Goal: Communication & Community: Answer question/provide support

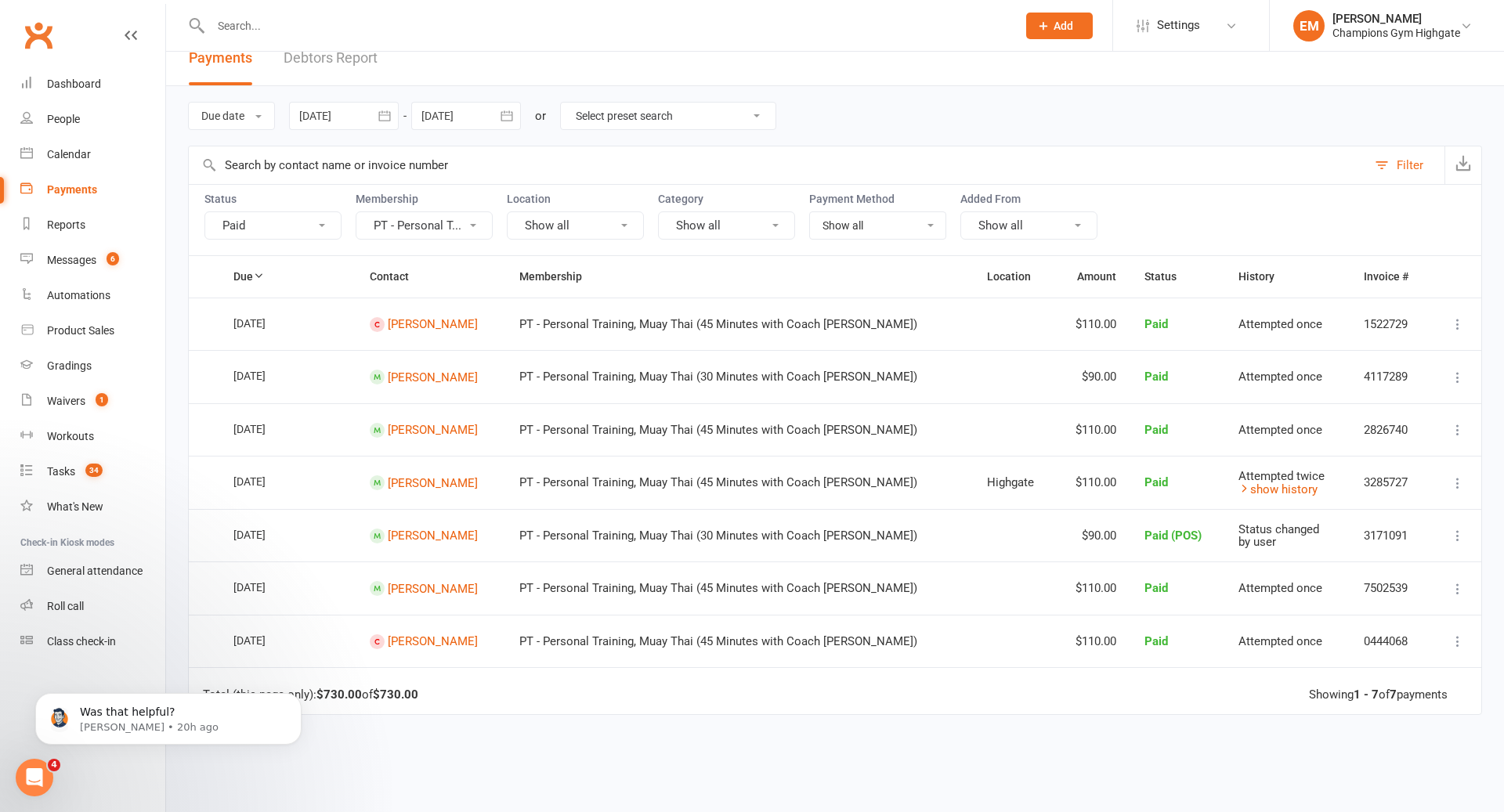
scroll to position [20, 0]
click at [81, 60] on div "Clubworx" at bounding box center [83, 45] width 166 height 58
click at [71, 81] on div "Dashboard" at bounding box center [74, 84] width 54 height 13
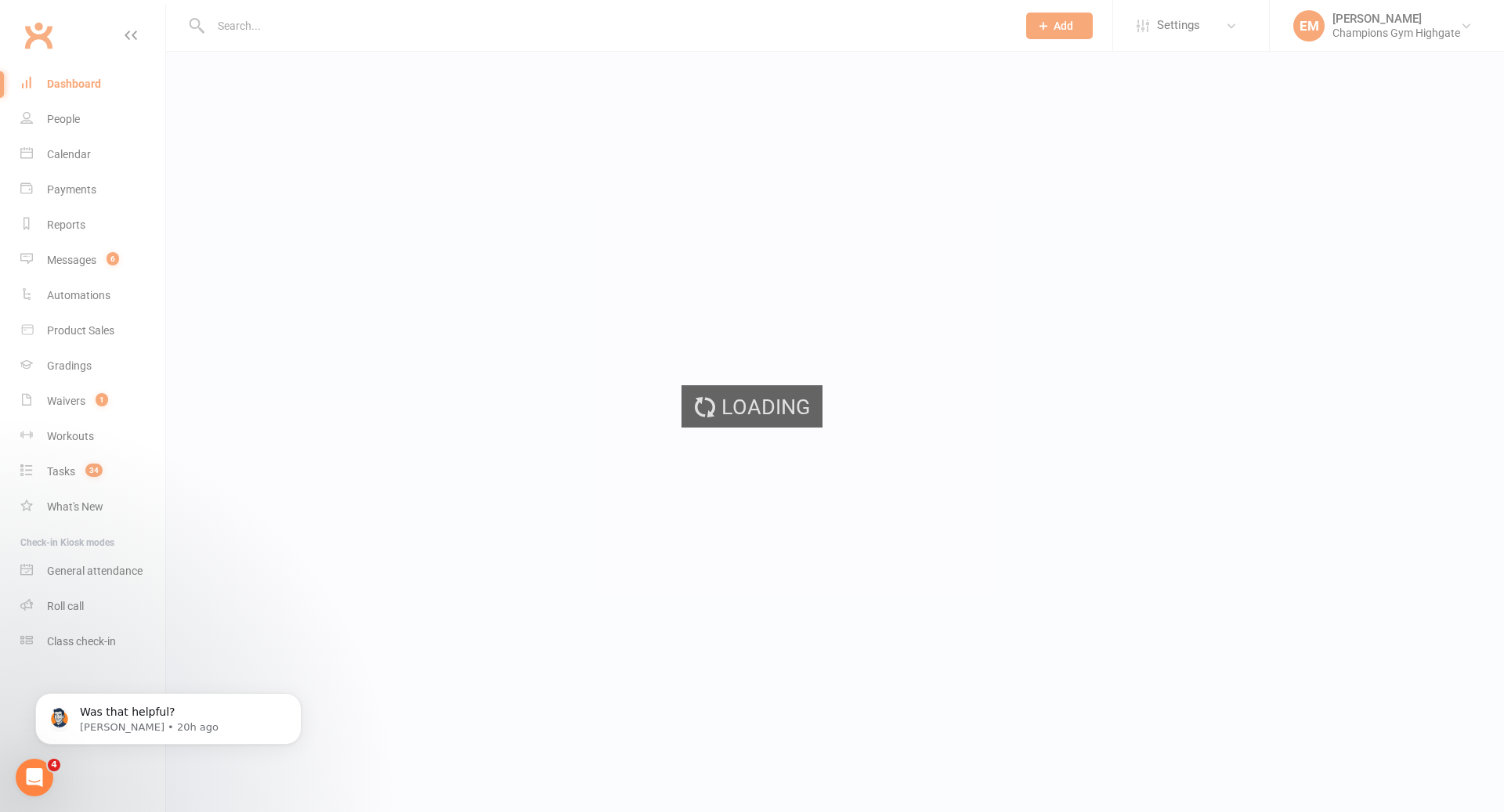
click at [72, 73] on ui-view "Prospect Member Non-attending contact Class / event Appointment Grading event T…" at bounding box center [752, 39] width 1504 height 70
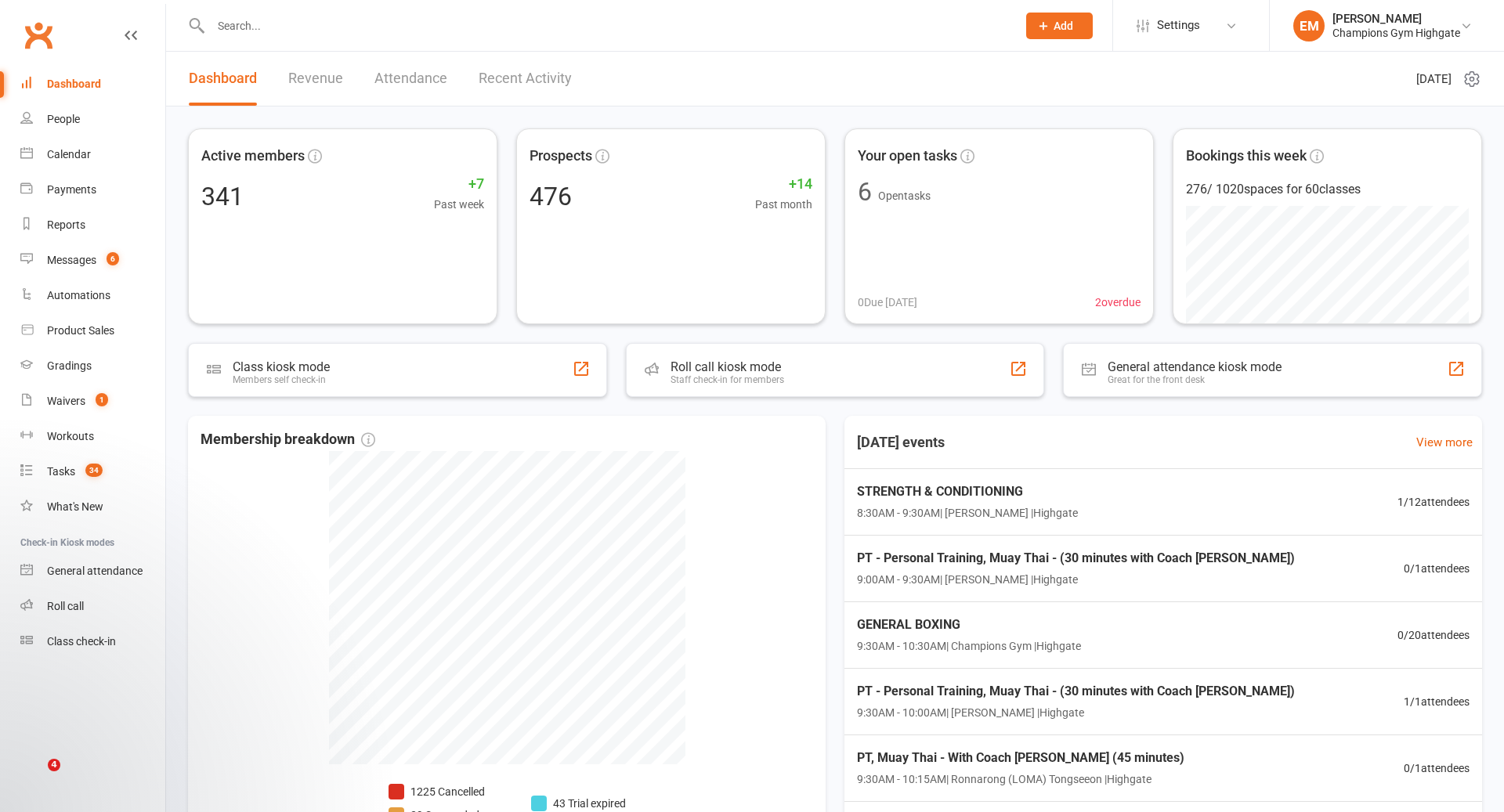
drag, startPoint x: 0, startPoint y: 0, endPoint x: 620, endPoint y: 35, distance: 621.0
click at [620, 35] on input "text" at bounding box center [605, 26] width 800 height 22
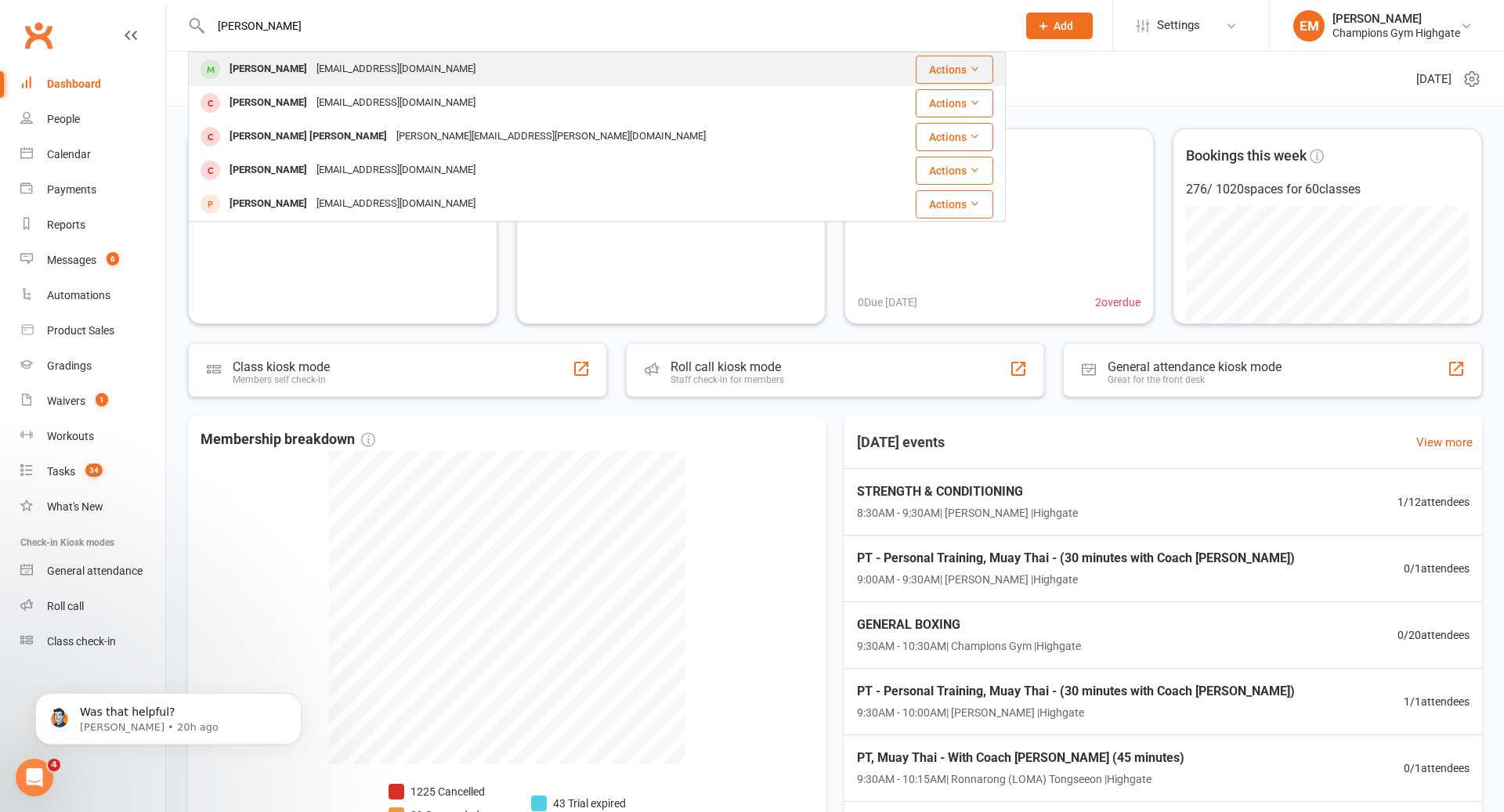
type input "[PERSON_NAME]"
click at [354, 63] on div "[EMAIL_ADDRESS][DOMAIN_NAME]" at bounding box center [395, 69] width 168 height 23
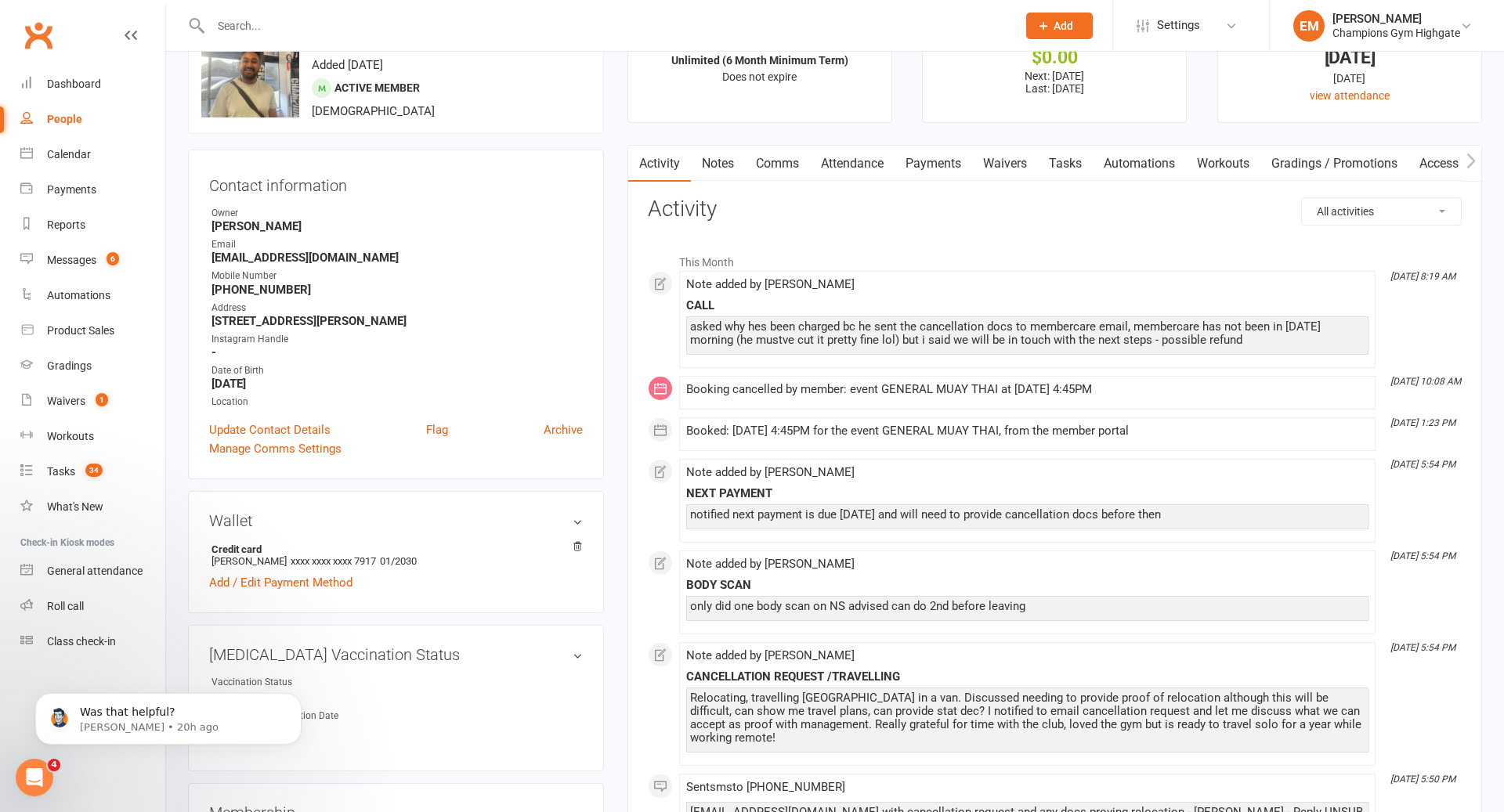
scroll to position [92, 0]
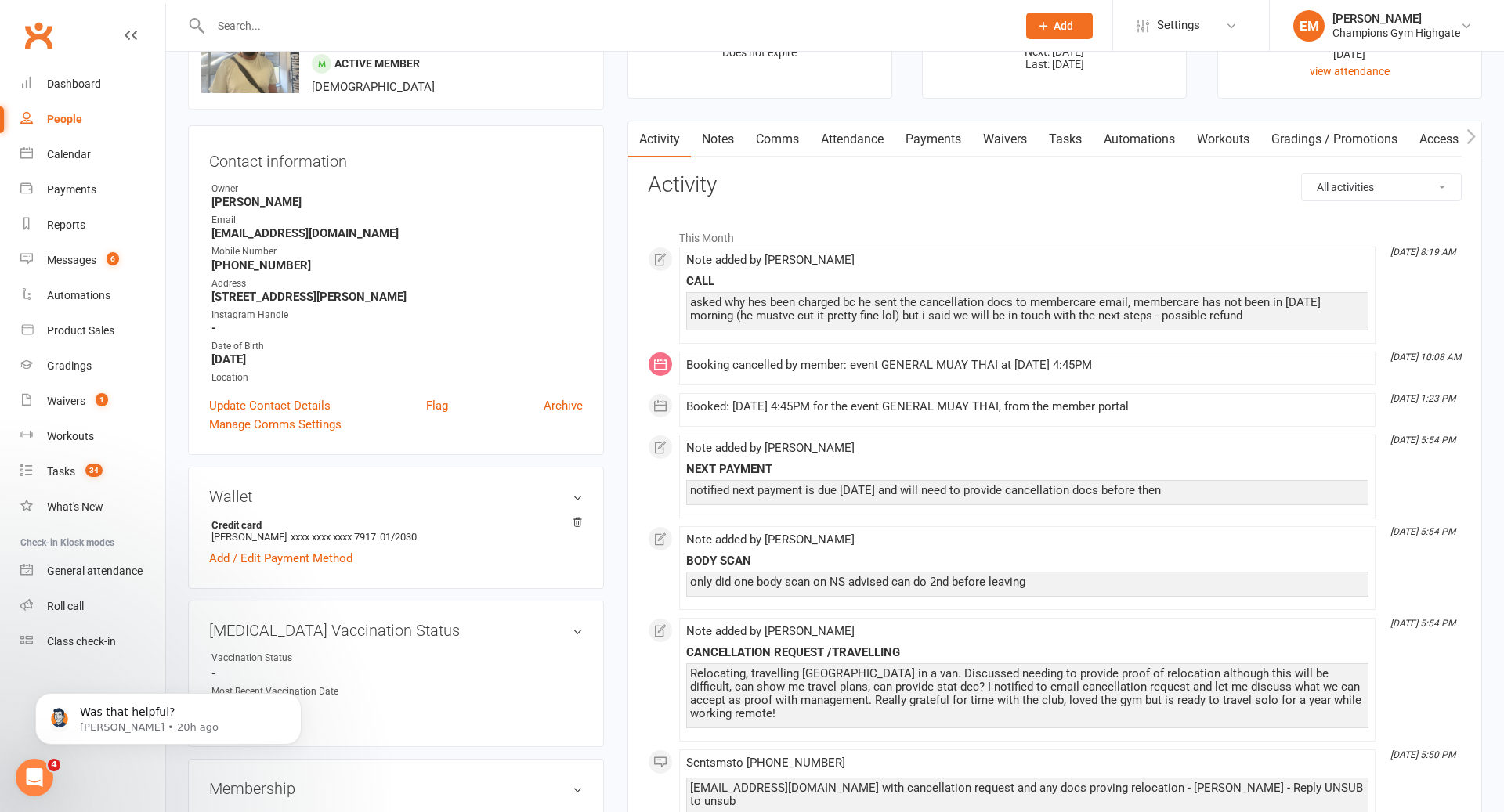
click at [709, 149] on link "Notes" at bounding box center [718, 139] width 54 height 36
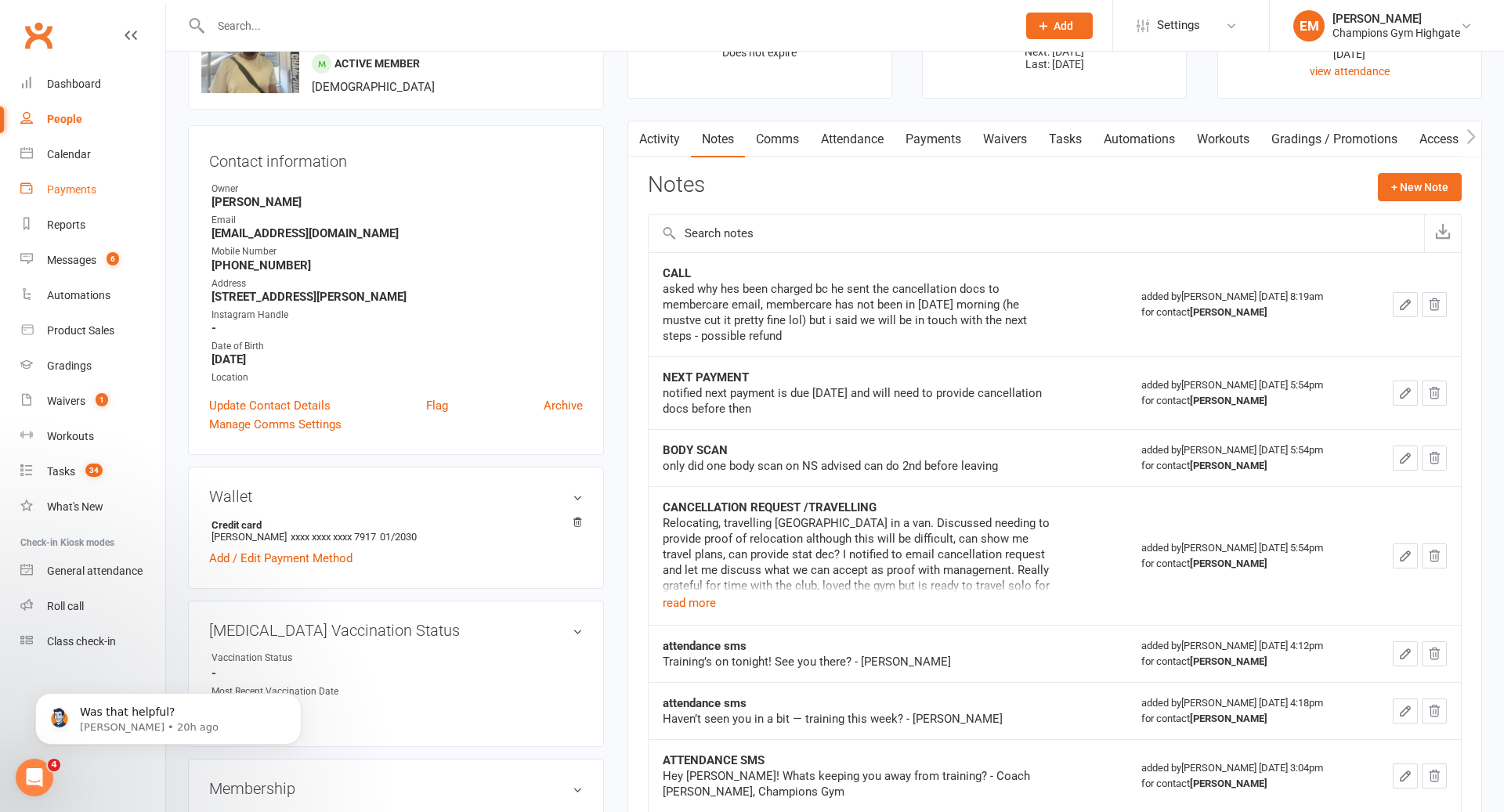
click at [64, 173] on link "Payments" at bounding box center [93, 190] width 145 height 35
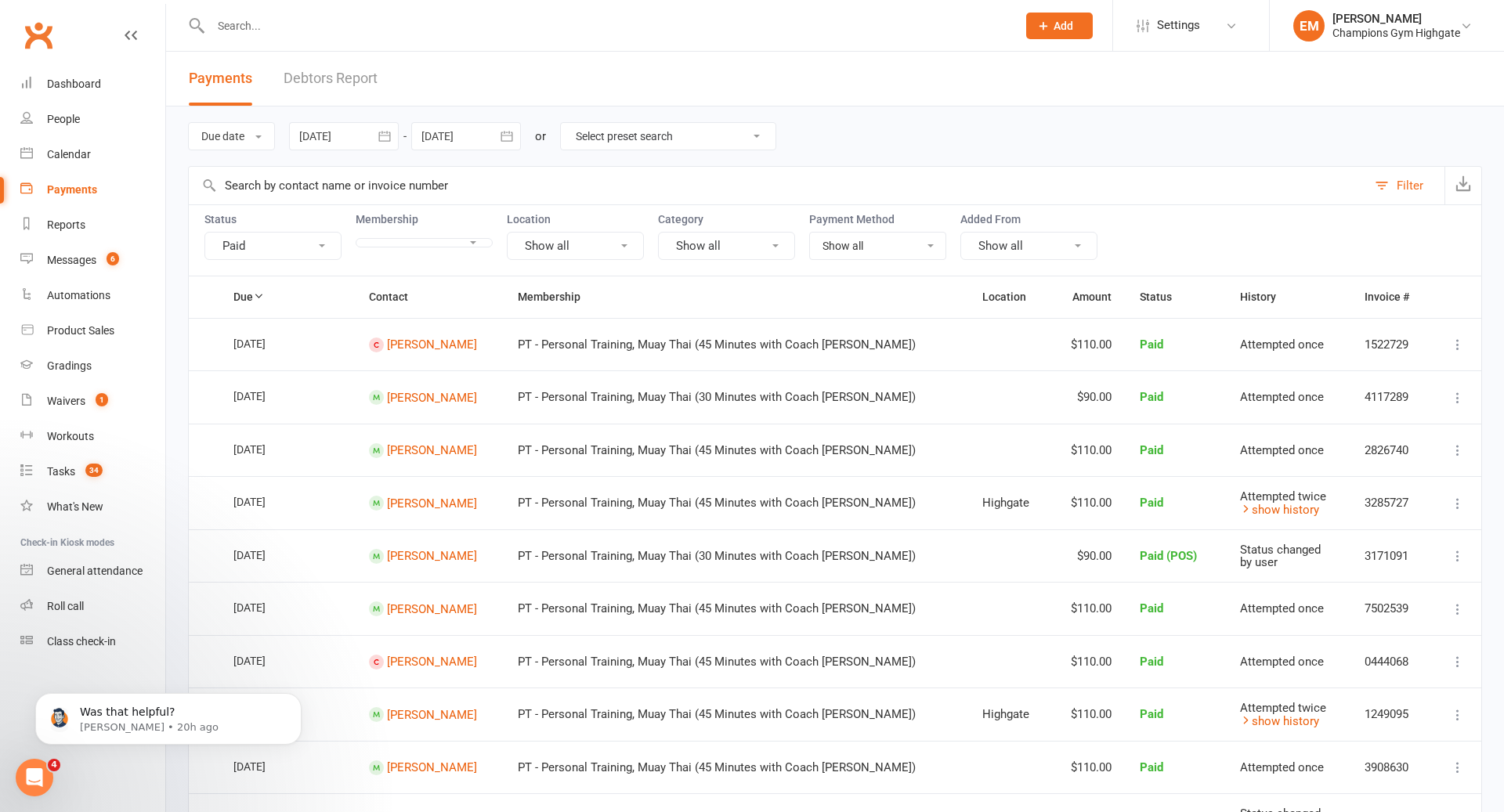
click at [94, 150] on ui-view "Prospect Member Non-attending contact Class / event Appointment Grading event T…" at bounding box center [752, 629] width 1504 height 1250
click at [70, 151] on div "Calendar" at bounding box center [69, 154] width 44 height 13
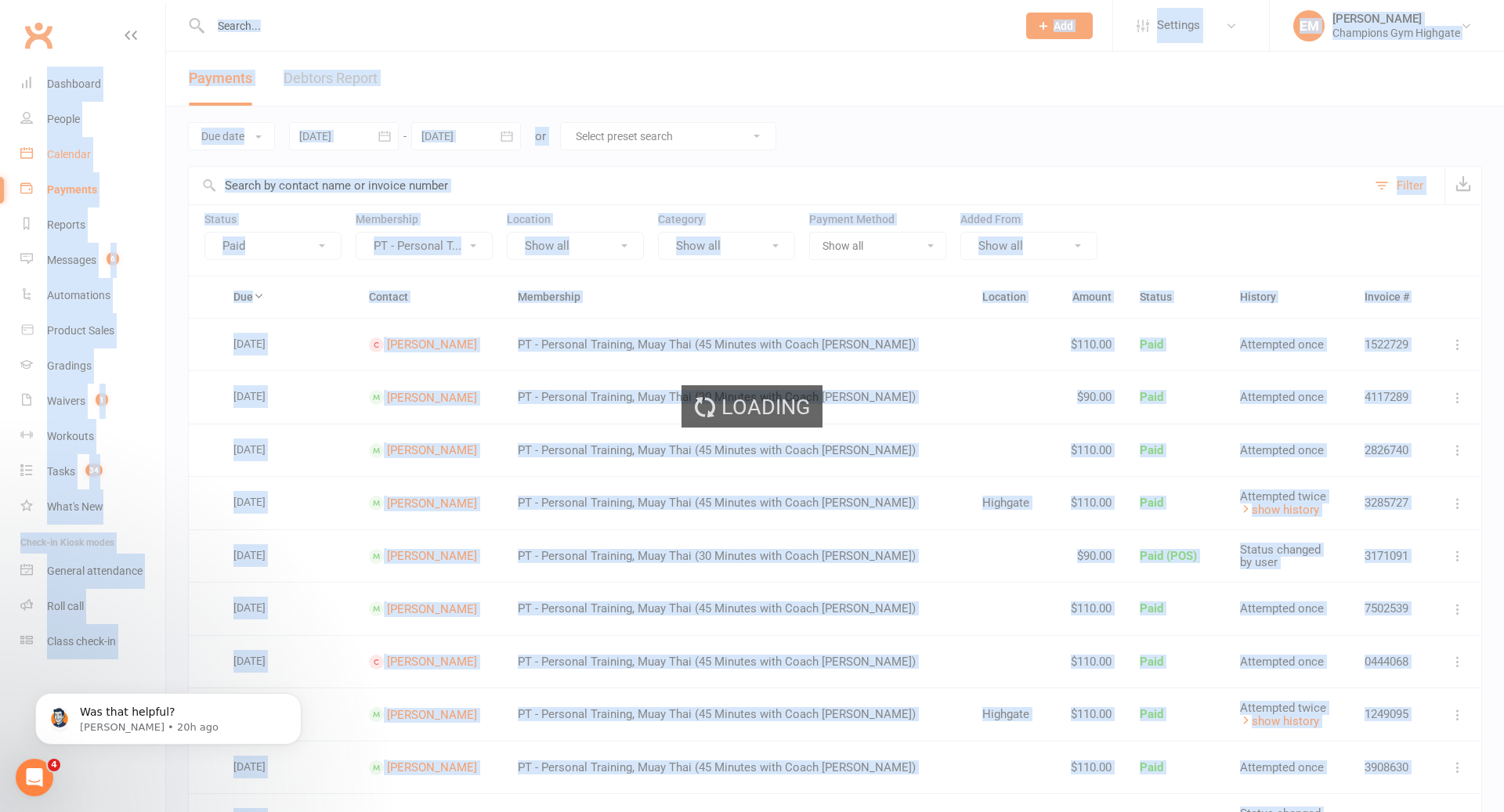
click at [70, 151] on div "Loading" at bounding box center [752, 406] width 1504 height 812
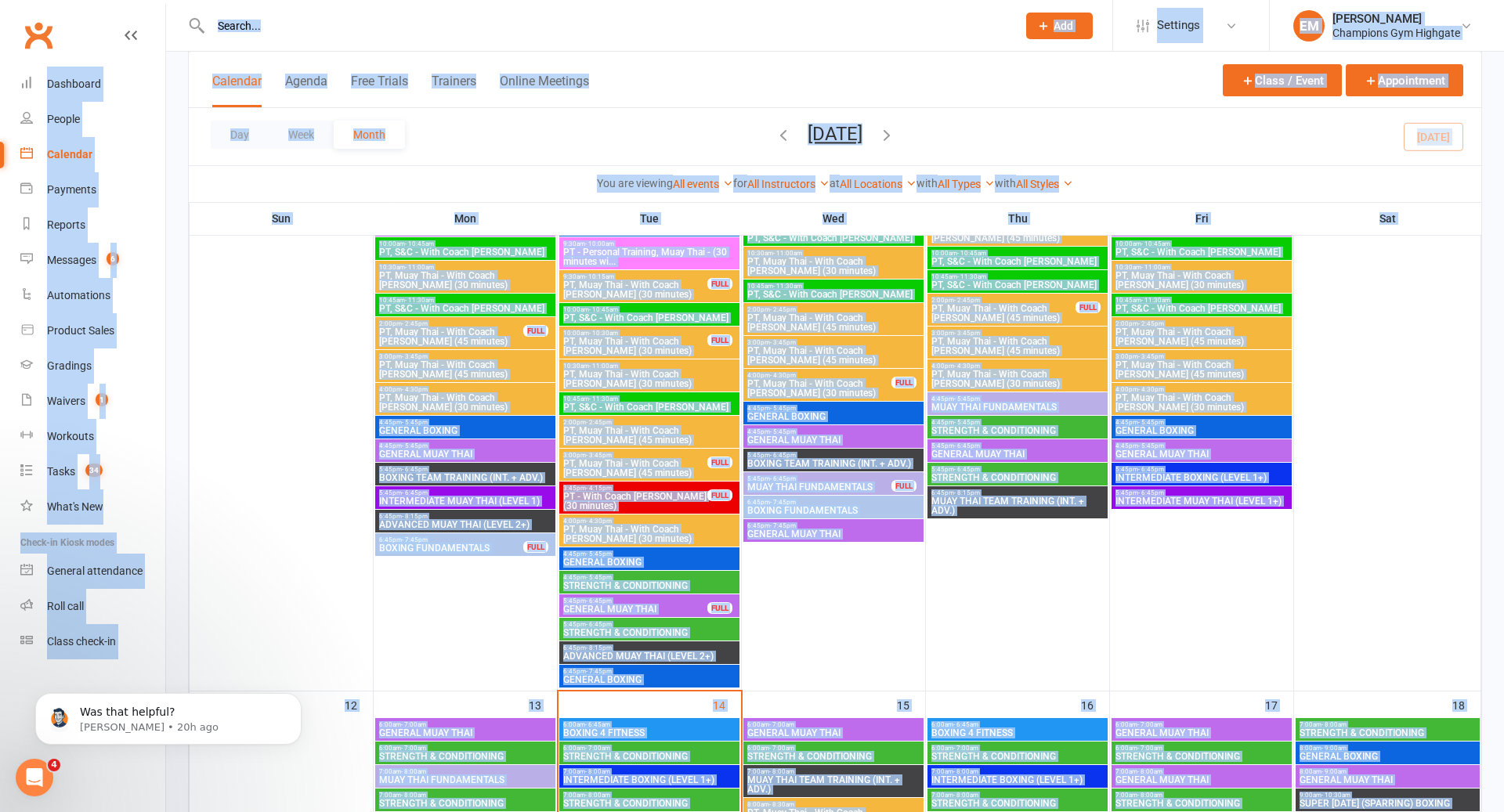
scroll to position [1441, 0]
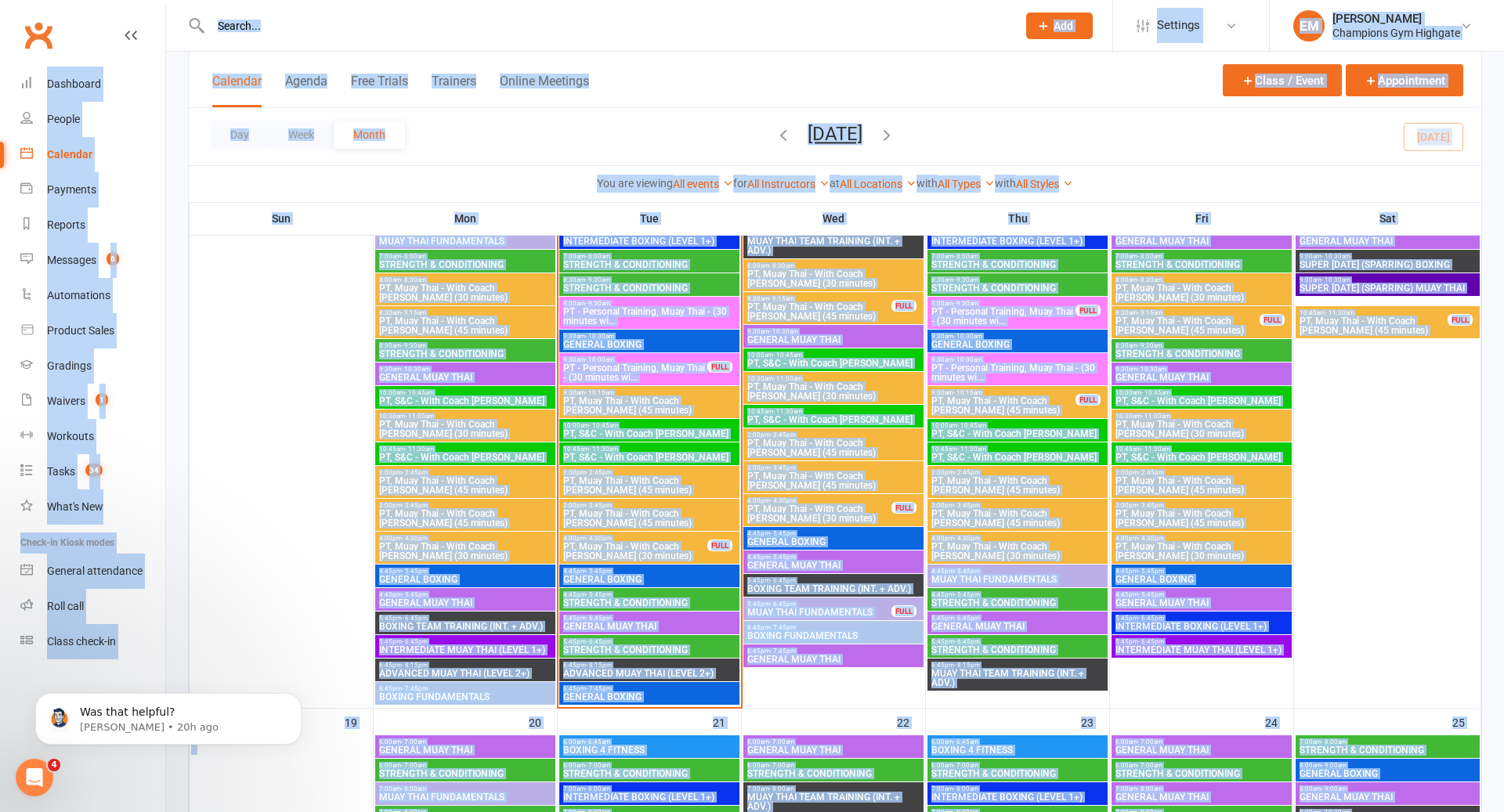
click at [1017, 321] on span "PT - Personal Training, Muay Thai - (30 minutes wi..." at bounding box center [1003, 317] width 146 height 19
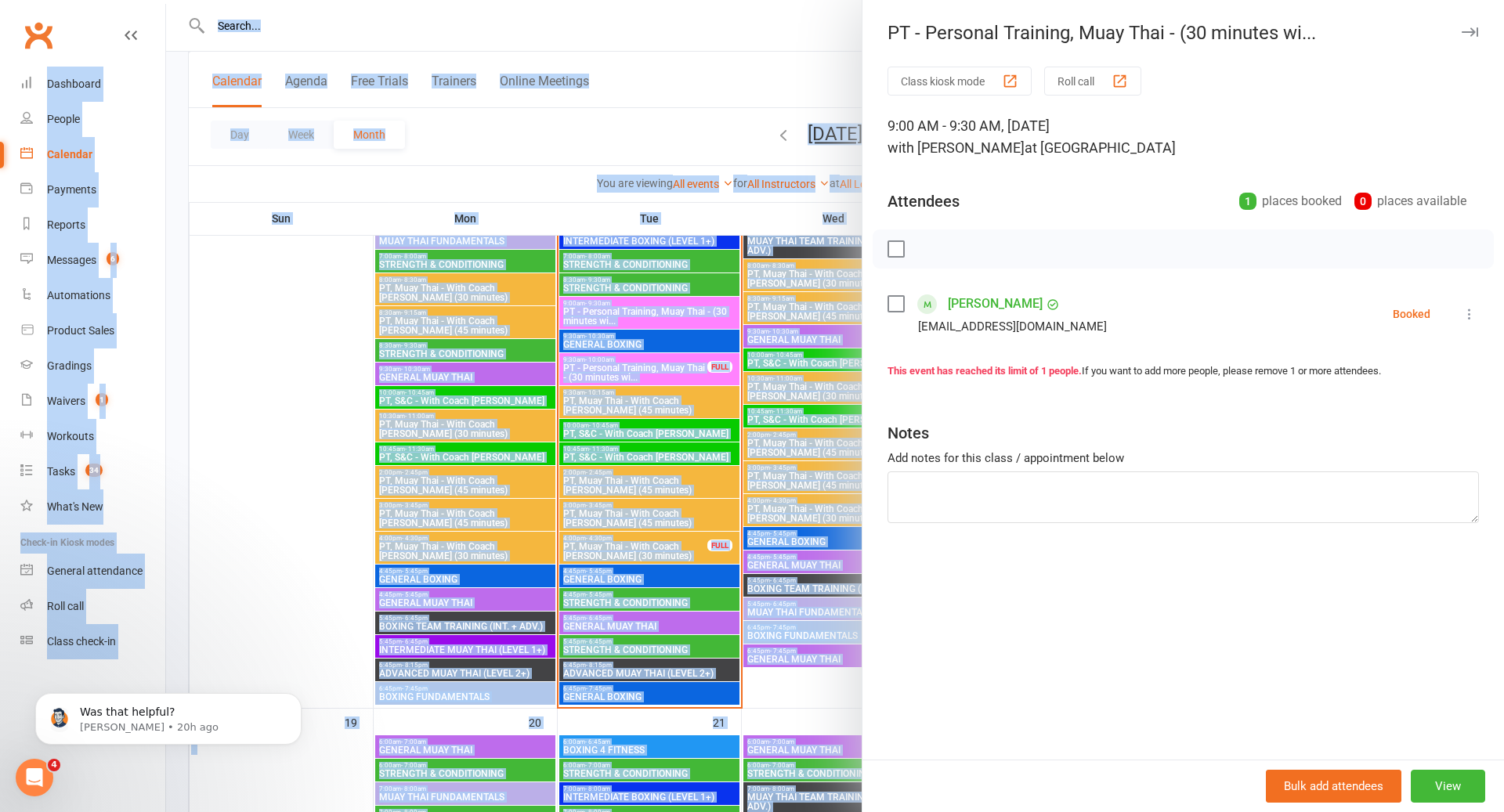
click at [738, 357] on div at bounding box center [835, 406] width 1338 height 812
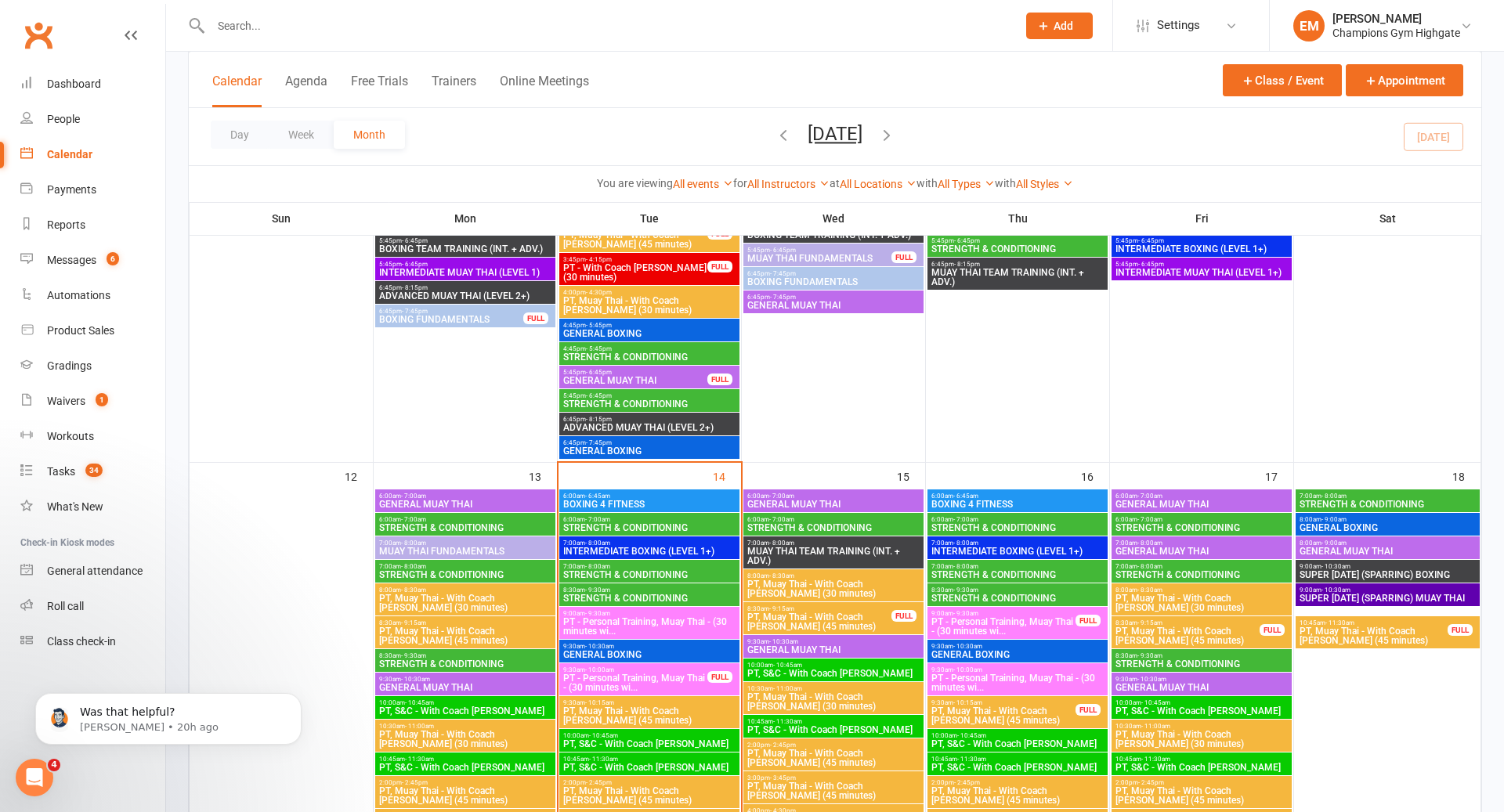
scroll to position [835, 0]
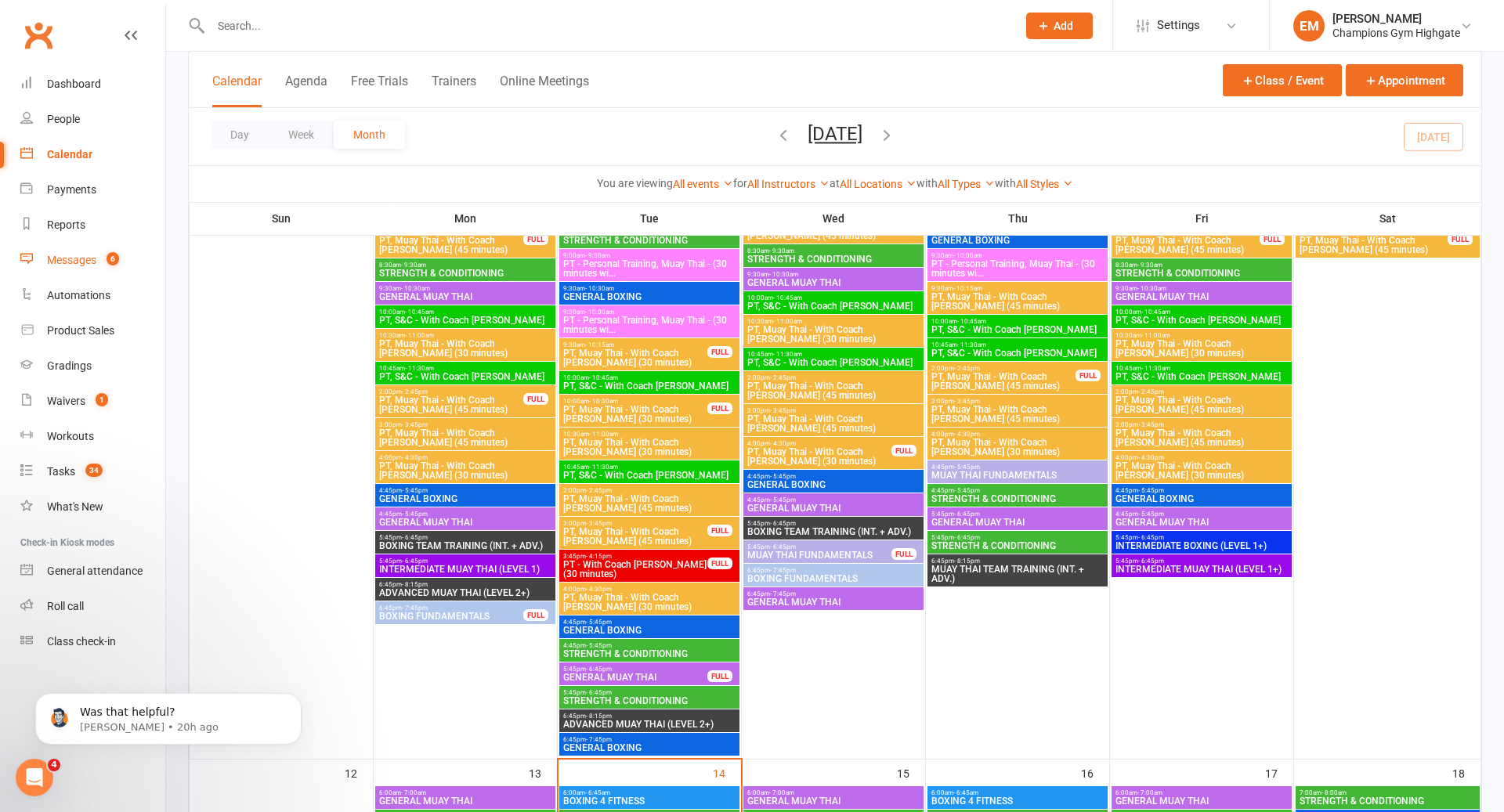
click at [112, 252] on span "6" at bounding box center [112, 259] width 13 height 14
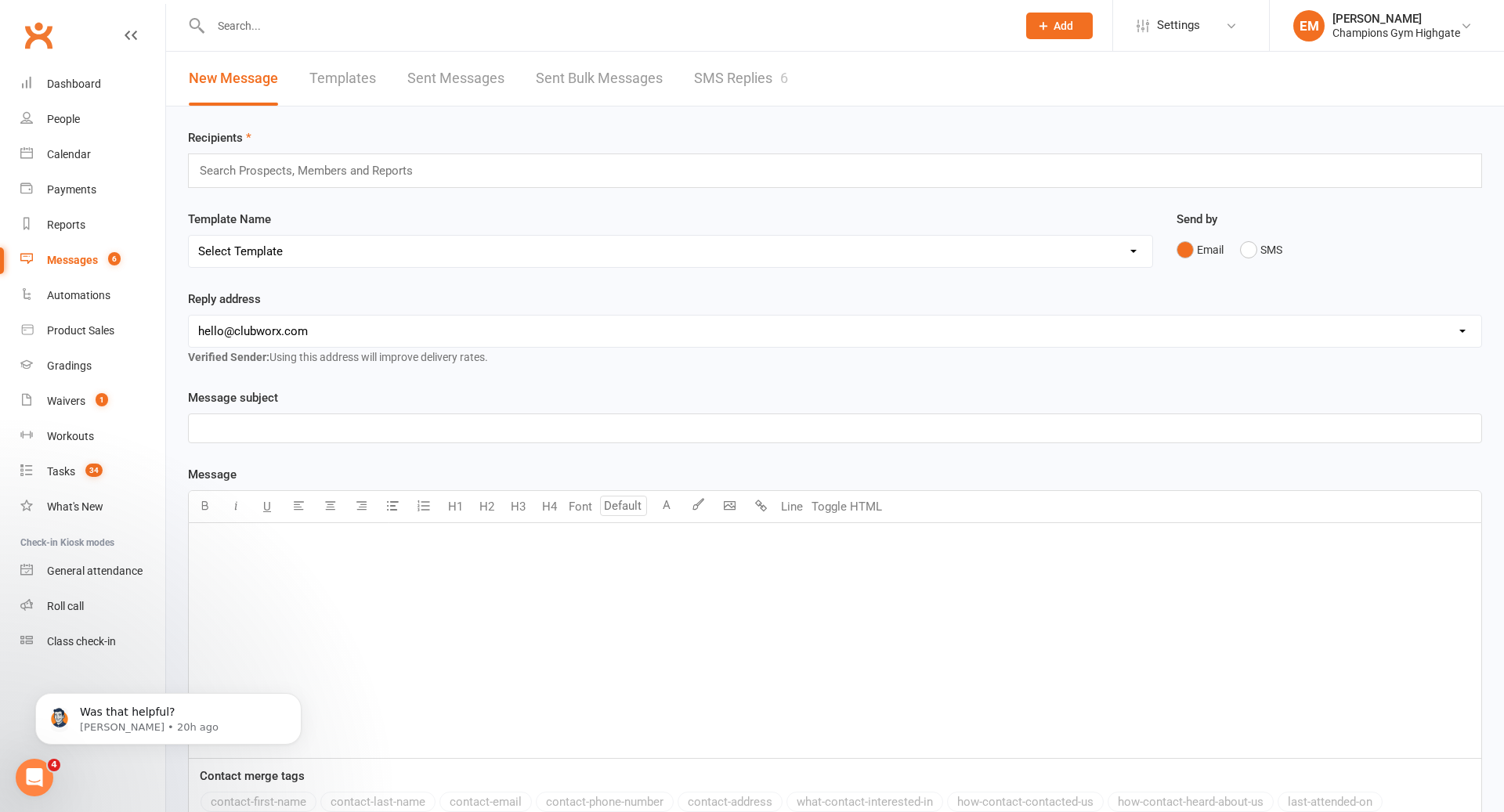
click at [774, 92] on link "SMS Replies 6" at bounding box center [741, 78] width 94 height 54
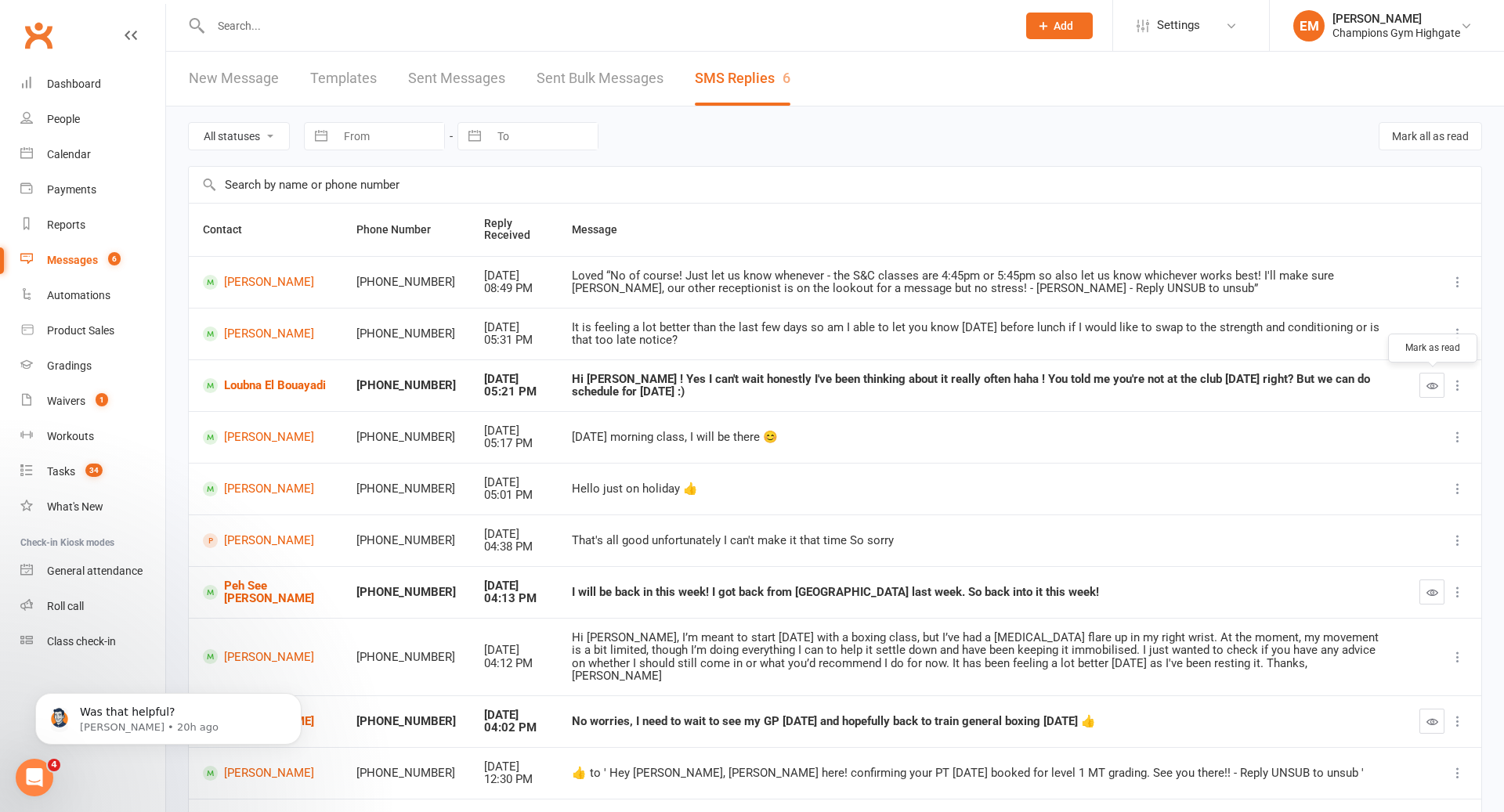
click at [1429, 381] on icon "button" at bounding box center [1432, 386] width 12 height 12
click at [236, 383] on link "Loubna El Bouayadi" at bounding box center [265, 386] width 125 height 15
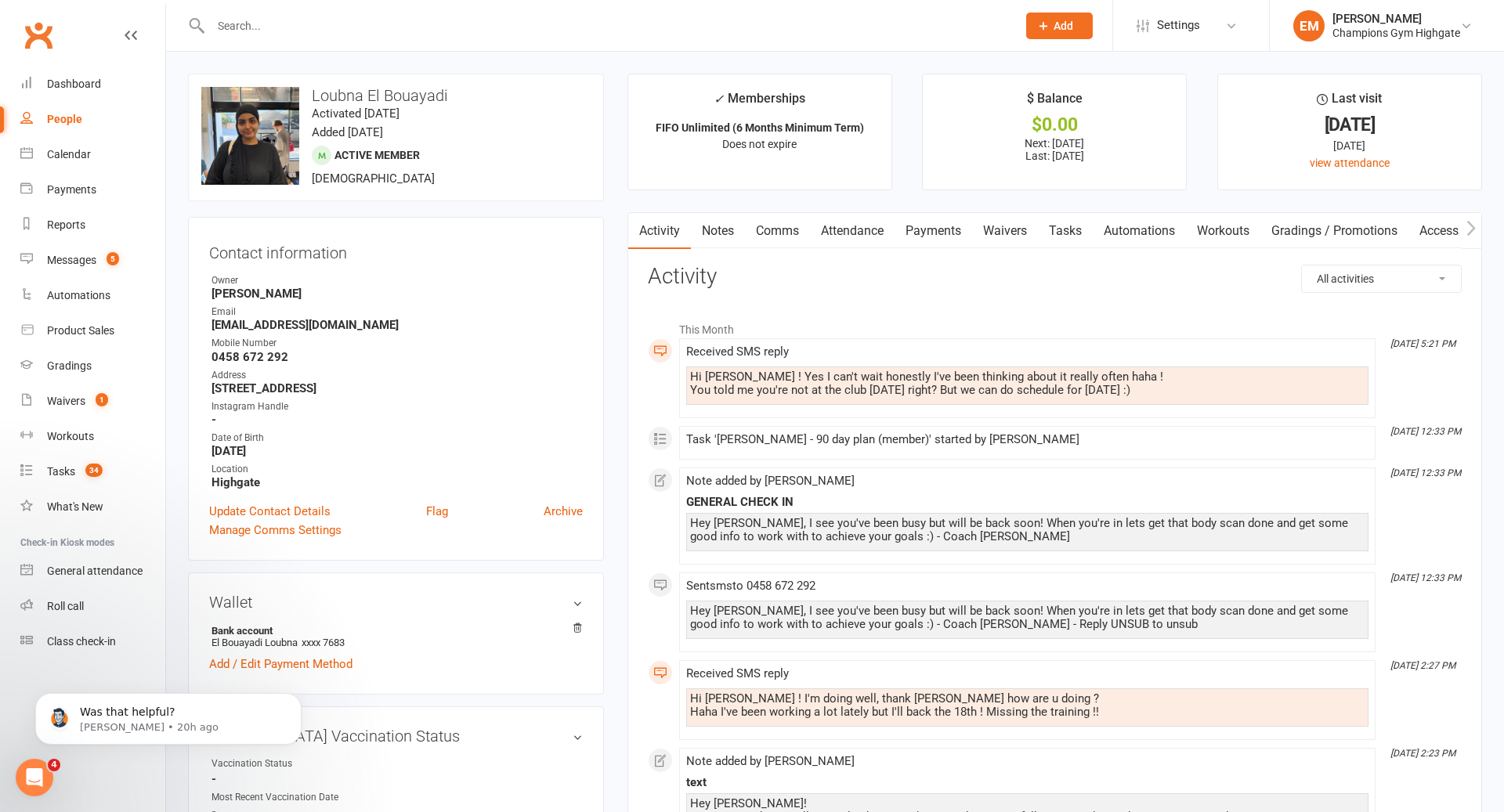
click at [779, 220] on link "Comms" at bounding box center [777, 230] width 65 height 36
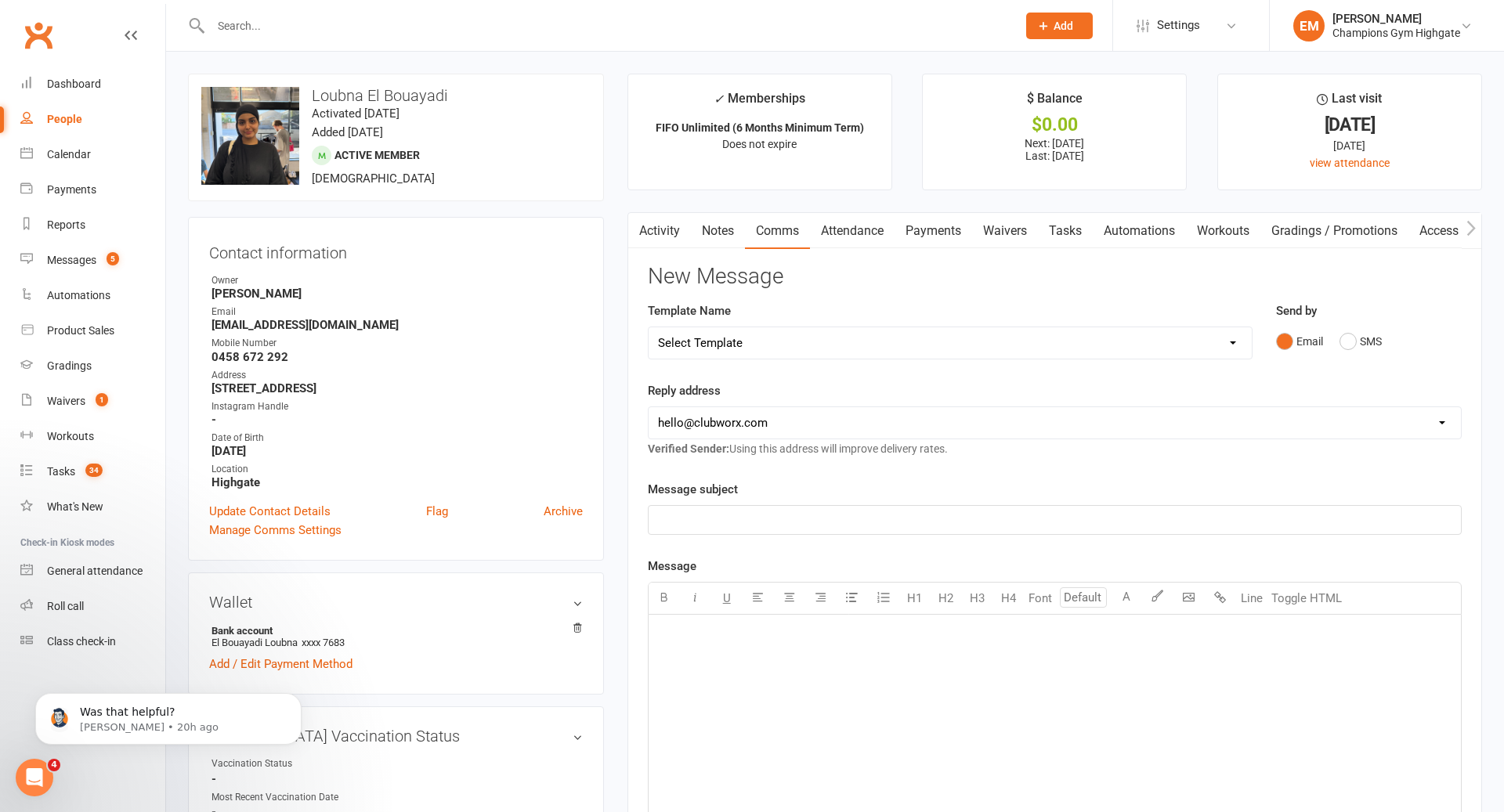
click at [1312, 354] on button "Email" at bounding box center [1300, 341] width 47 height 30
click at [1360, 350] on button "SMS" at bounding box center [1360, 341] width 42 height 30
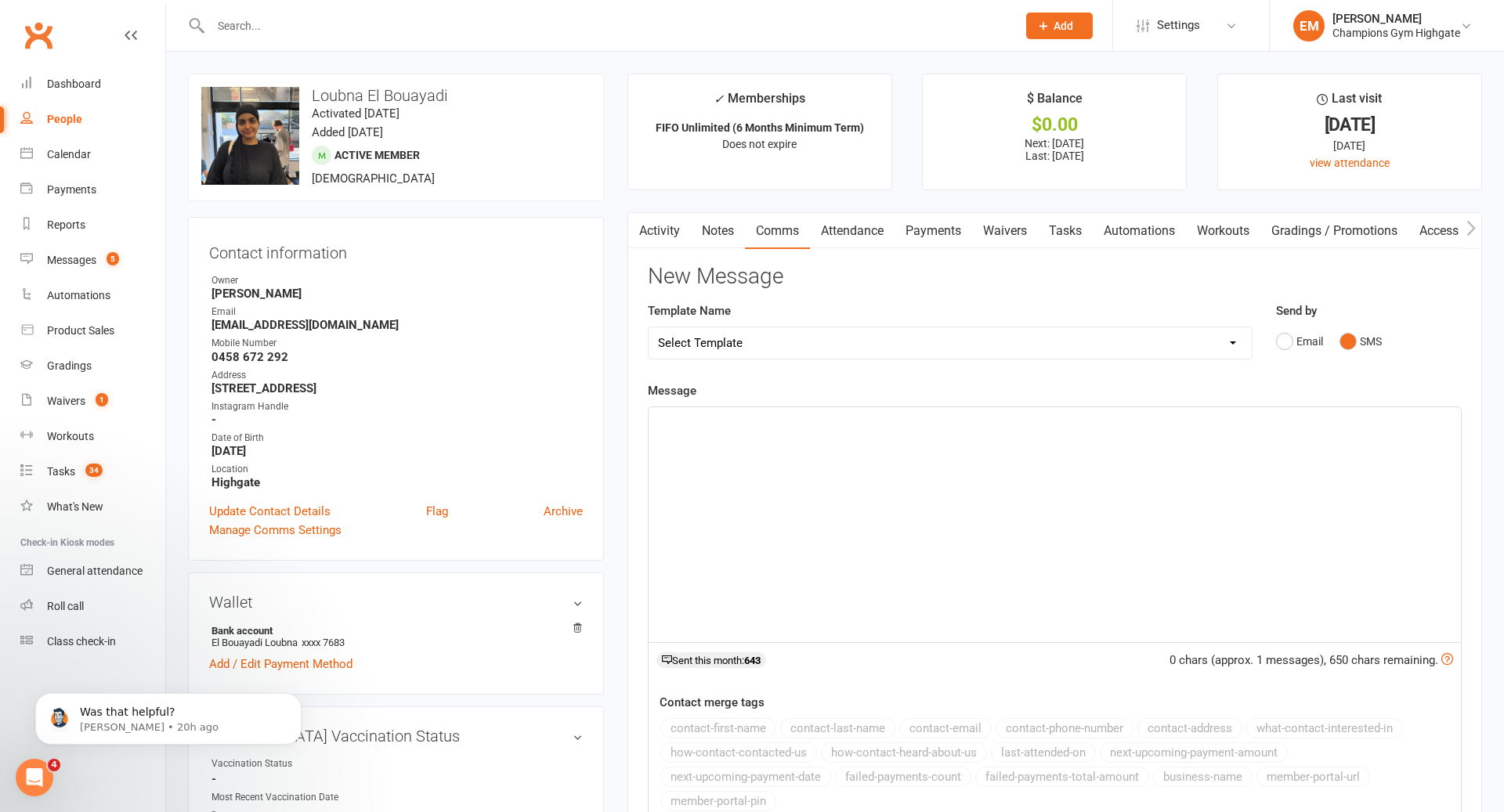
click at [1066, 517] on div "﻿" at bounding box center [1055, 524] width 812 height 235
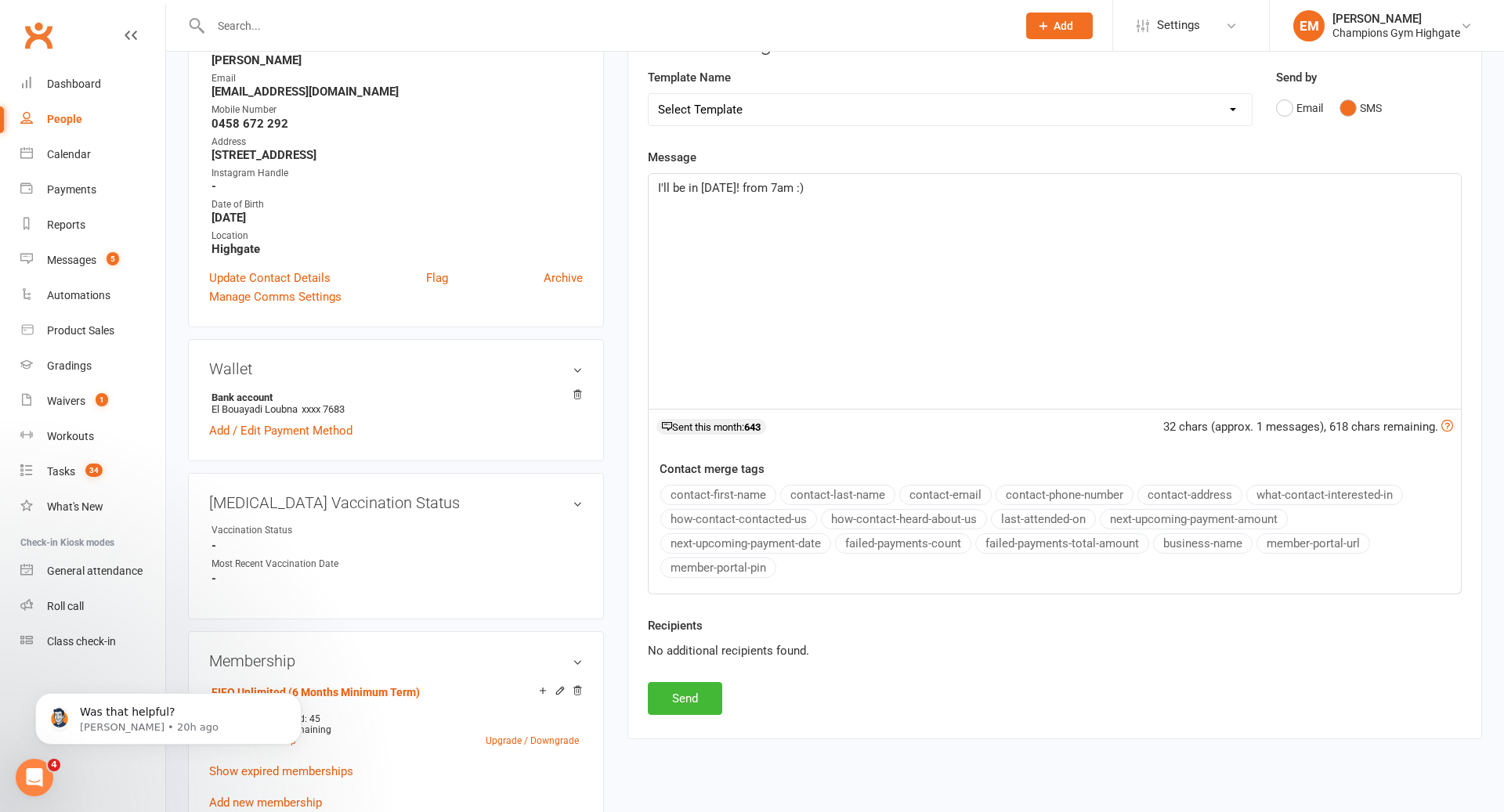
scroll to position [276, 0]
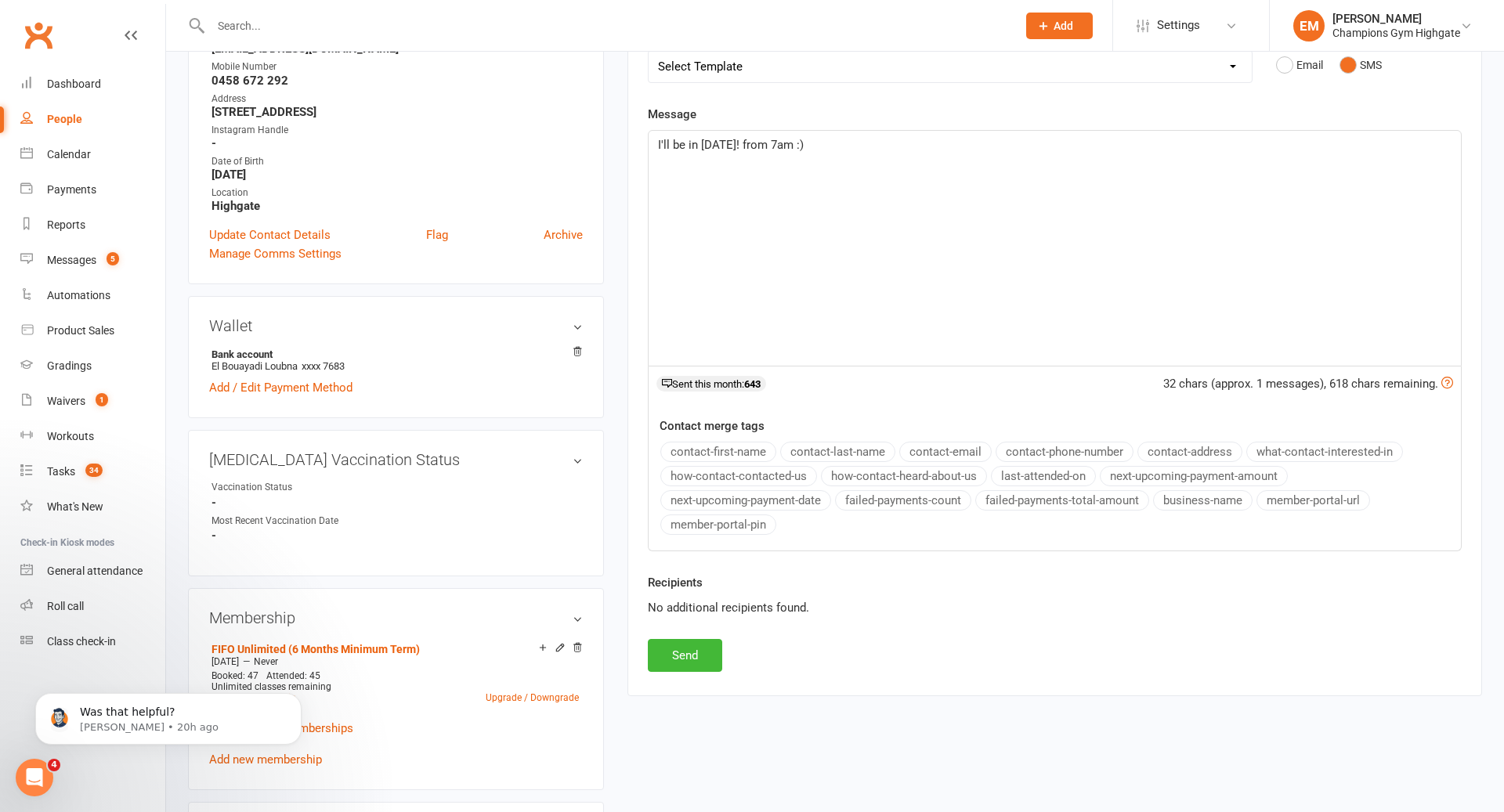
click at [686, 630] on div "Recipients No additional recipients found." at bounding box center [1054, 606] width 837 height 66
click at [682, 651] on button "Send" at bounding box center [685, 655] width 74 height 33
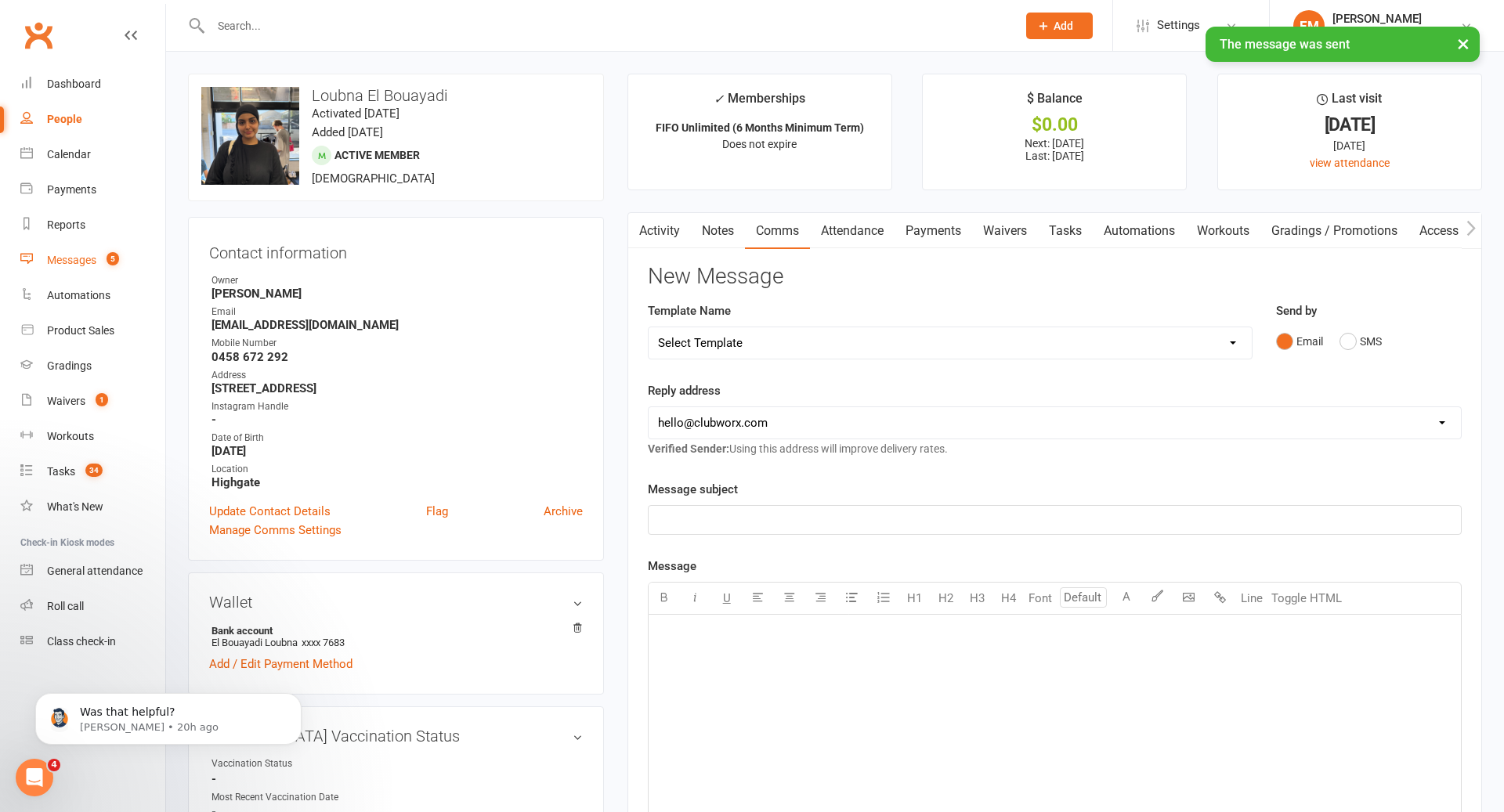
click at [84, 246] on link "Messages 5" at bounding box center [93, 261] width 145 height 35
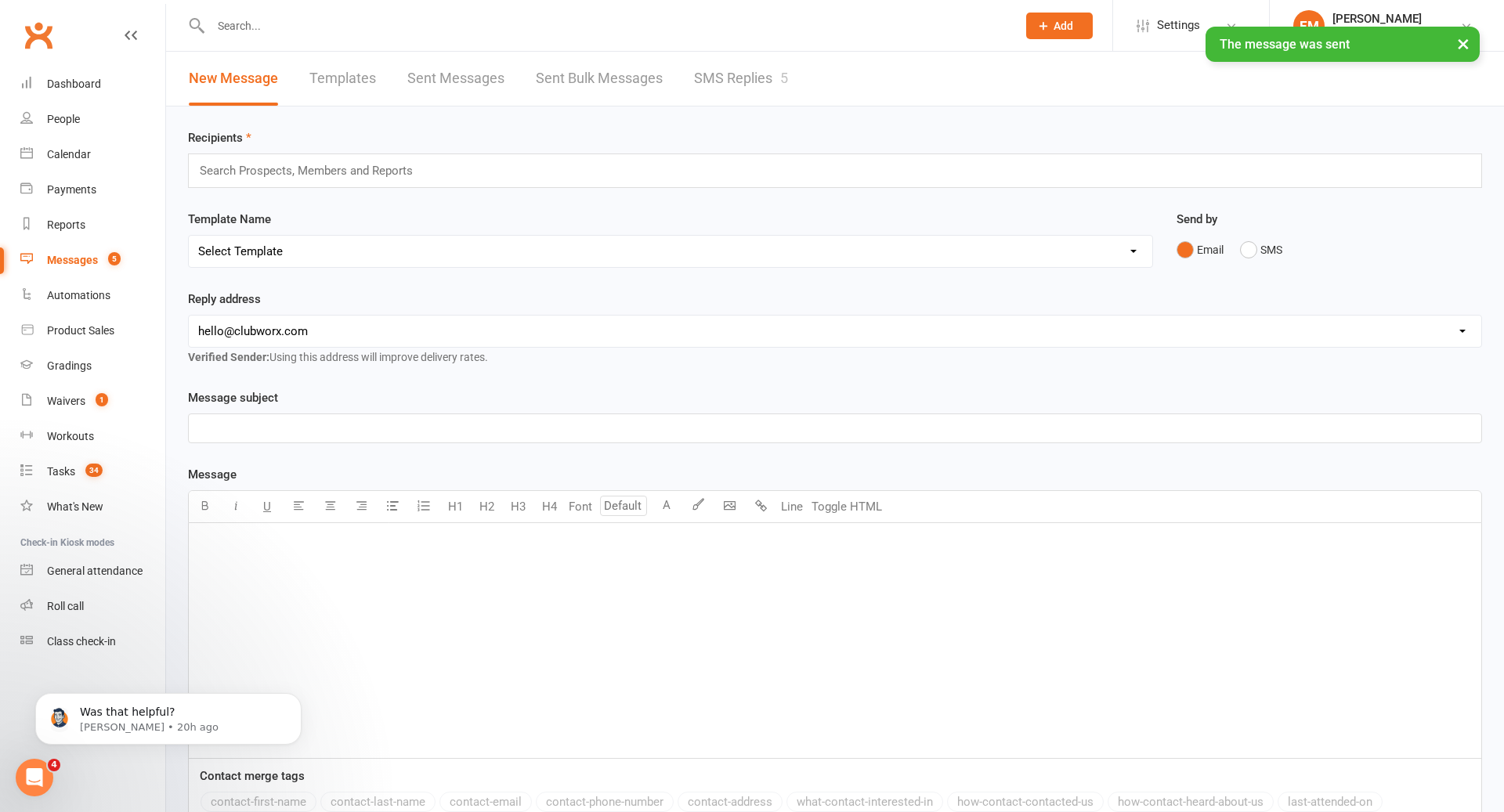
click at [774, 68] on link "SMS Replies 5" at bounding box center [741, 78] width 94 height 54
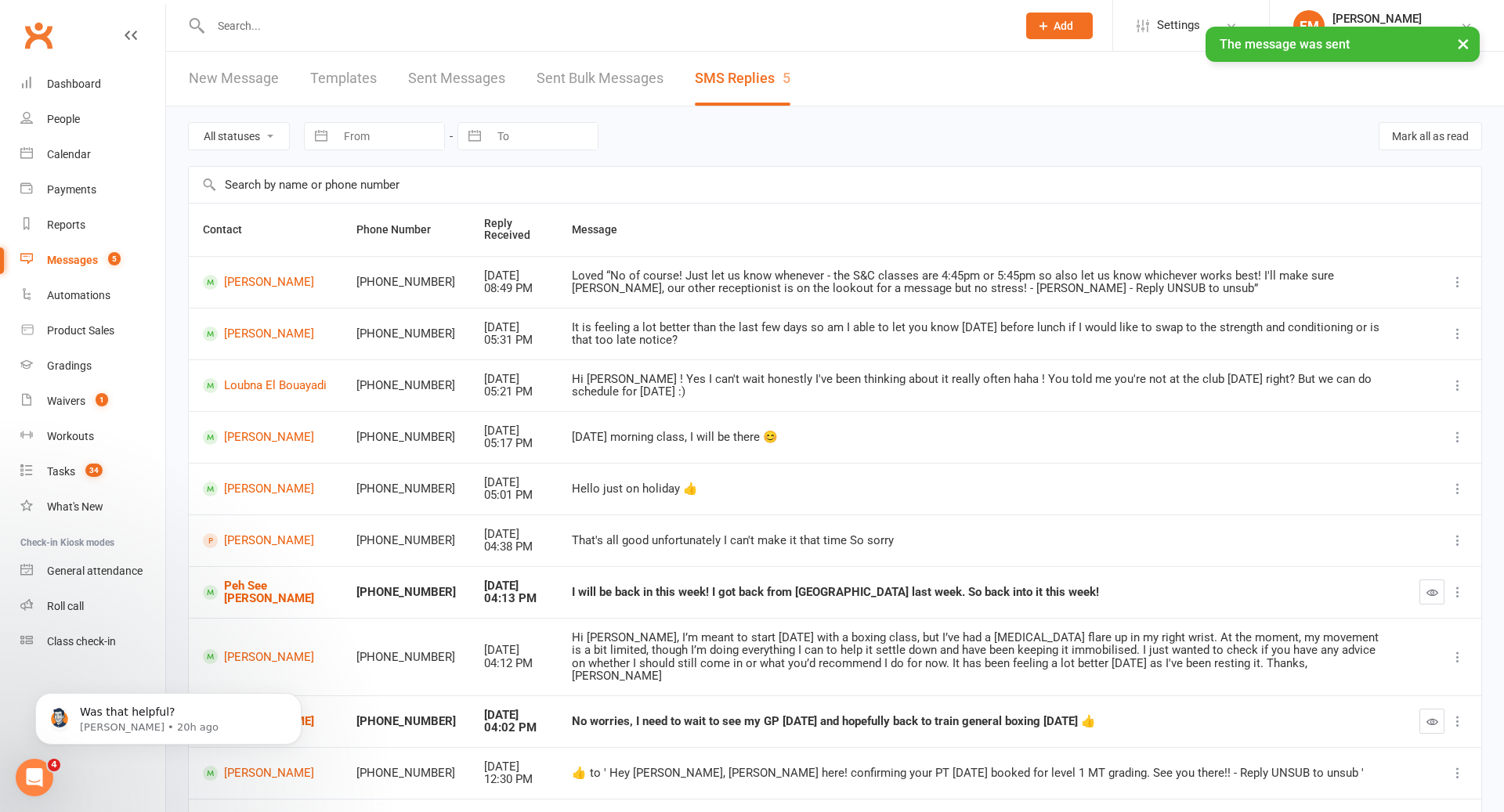
scroll to position [86, 0]
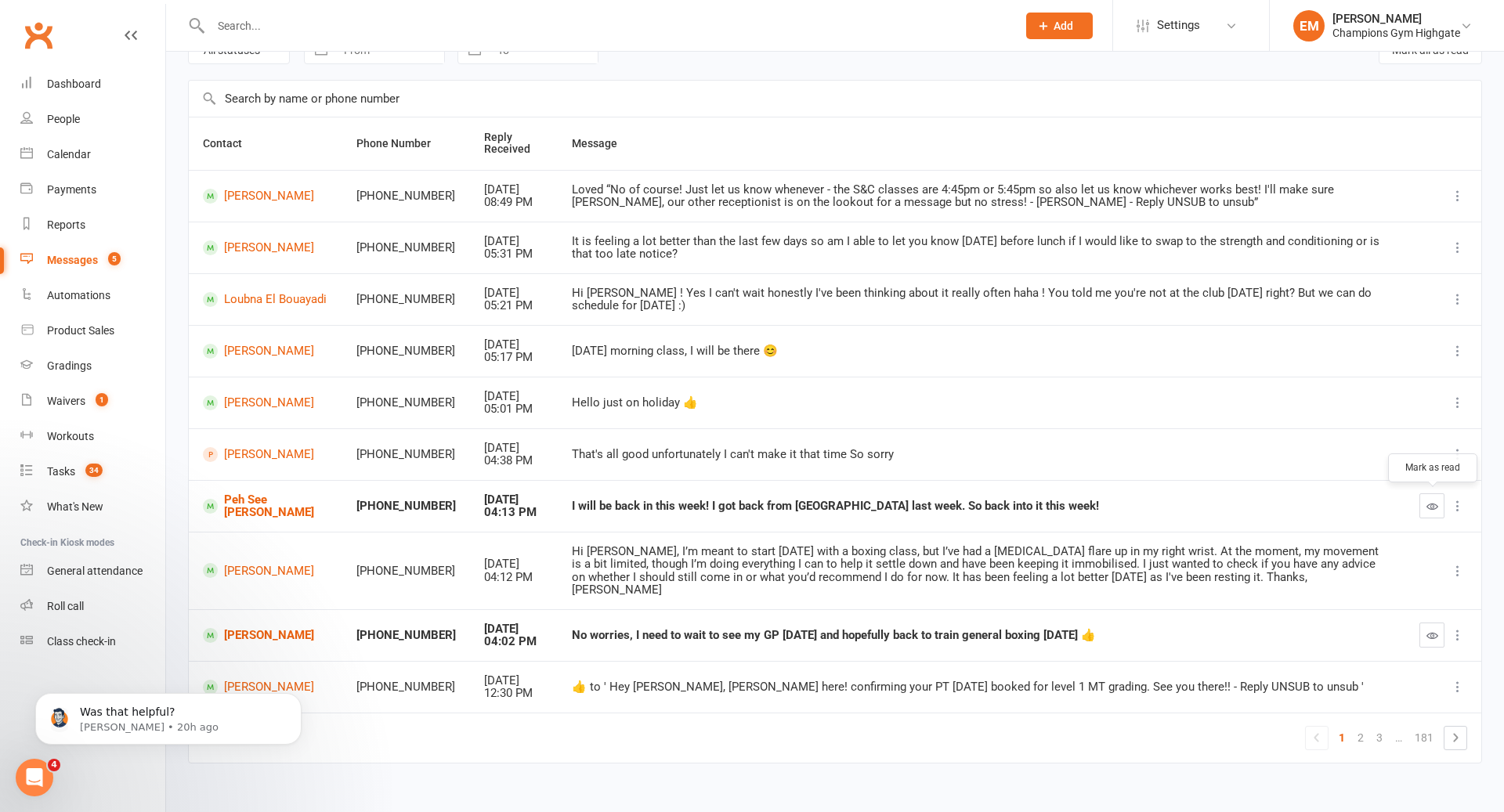
click at [1430, 510] on button "button" at bounding box center [1432, 506] width 25 height 25
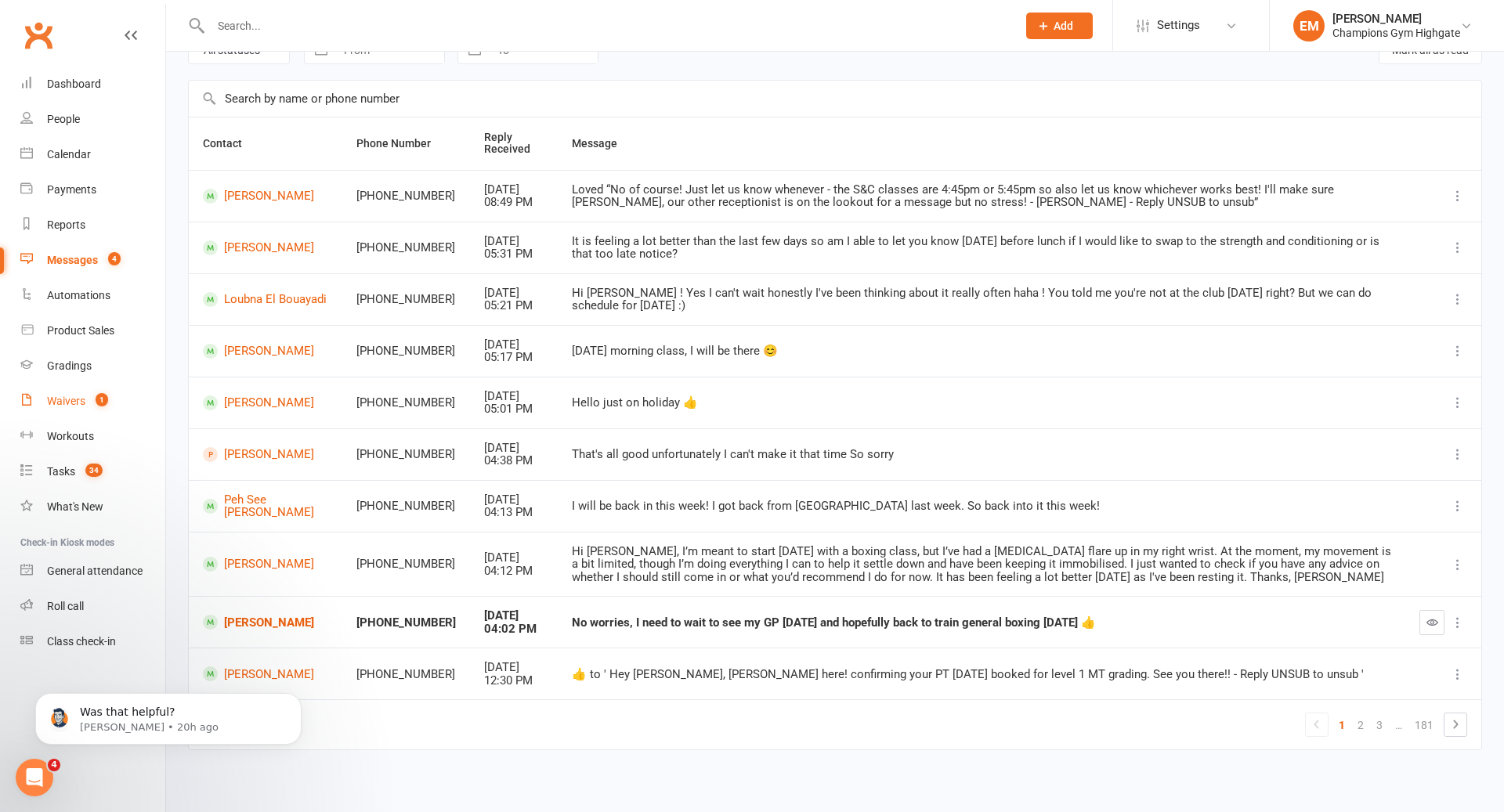
click at [63, 394] on div "Waivers" at bounding box center [66, 400] width 38 height 13
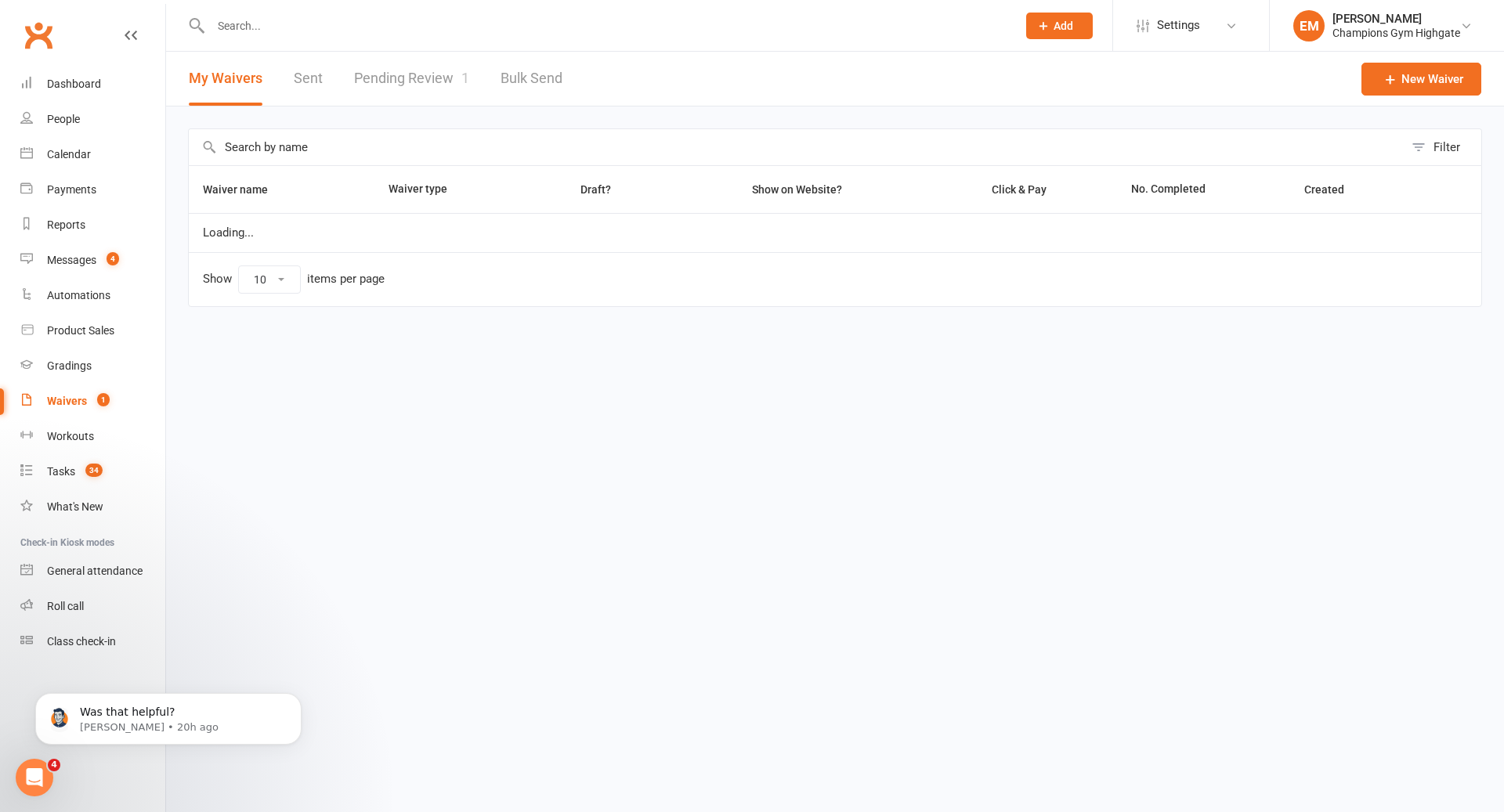
click at [474, 73] on div "My Waivers Sent Pending Review 1 Bulk Send" at bounding box center [376, 78] width 419 height 54
click at [391, 73] on link "Pending Review 1" at bounding box center [411, 78] width 115 height 54
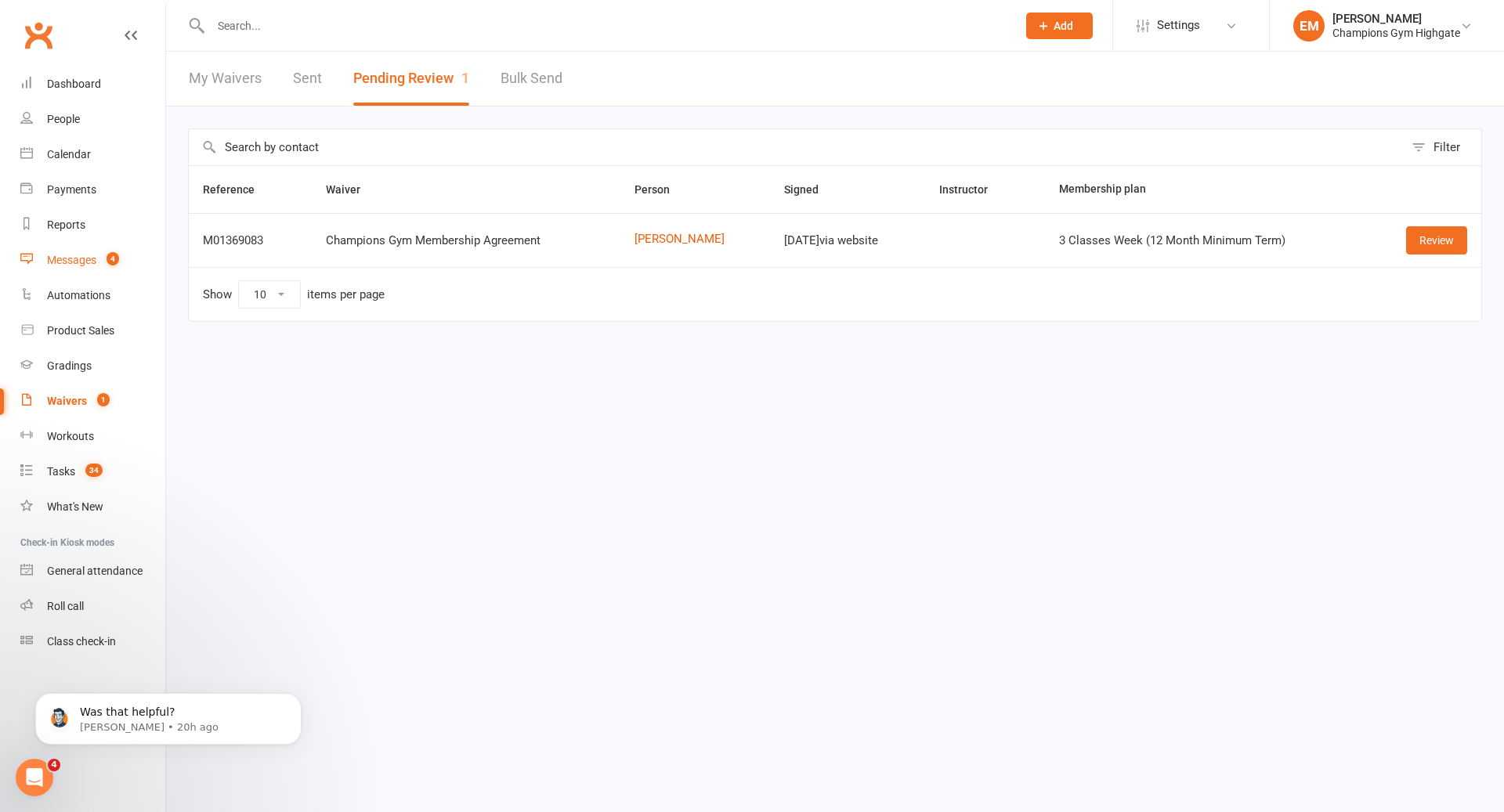
click at [91, 248] on link "Messages 4" at bounding box center [93, 261] width 145 height 35
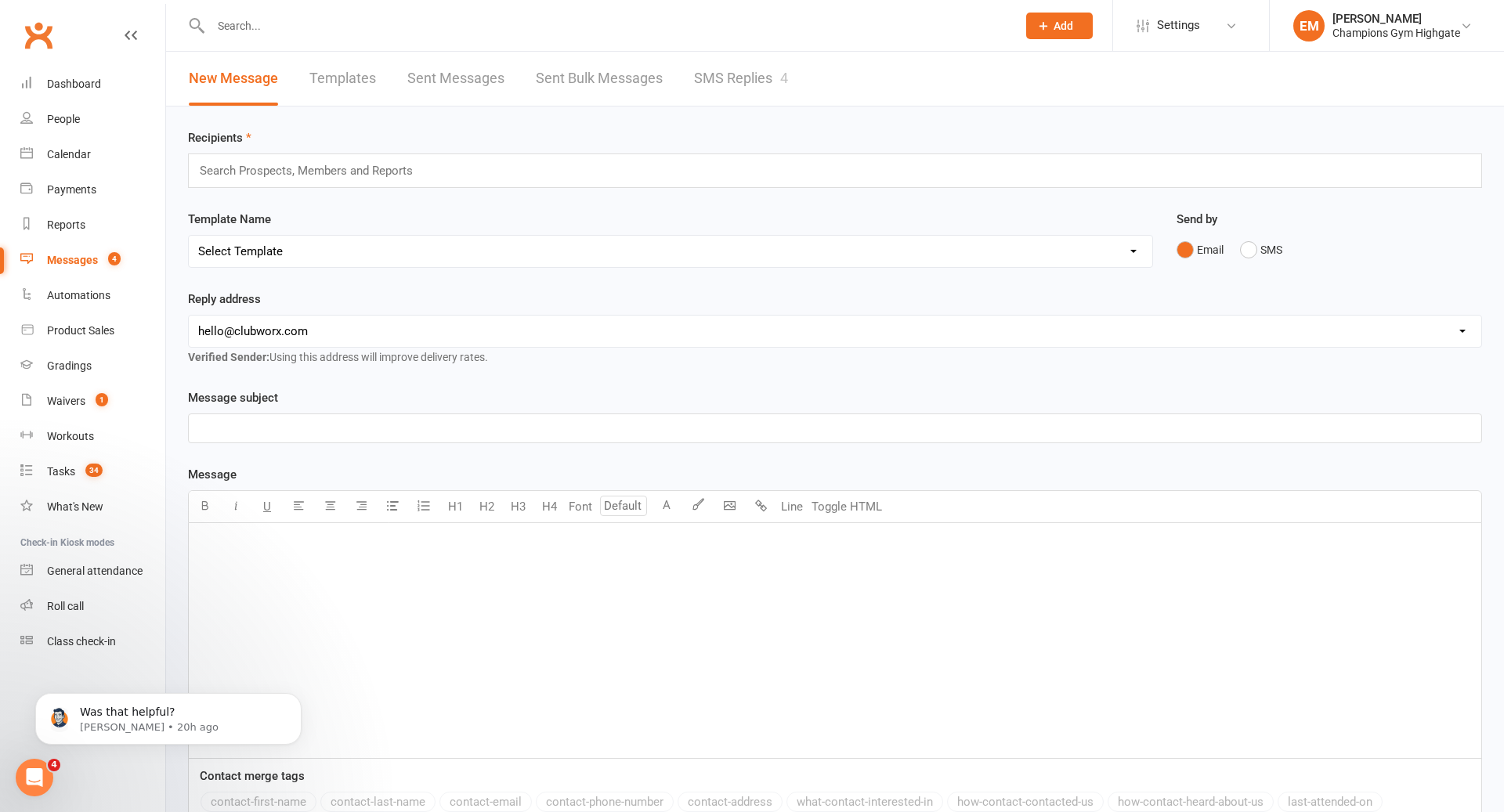
click at [639, 24] on input "text" at bounding box center [605, 26] width 800 height 22
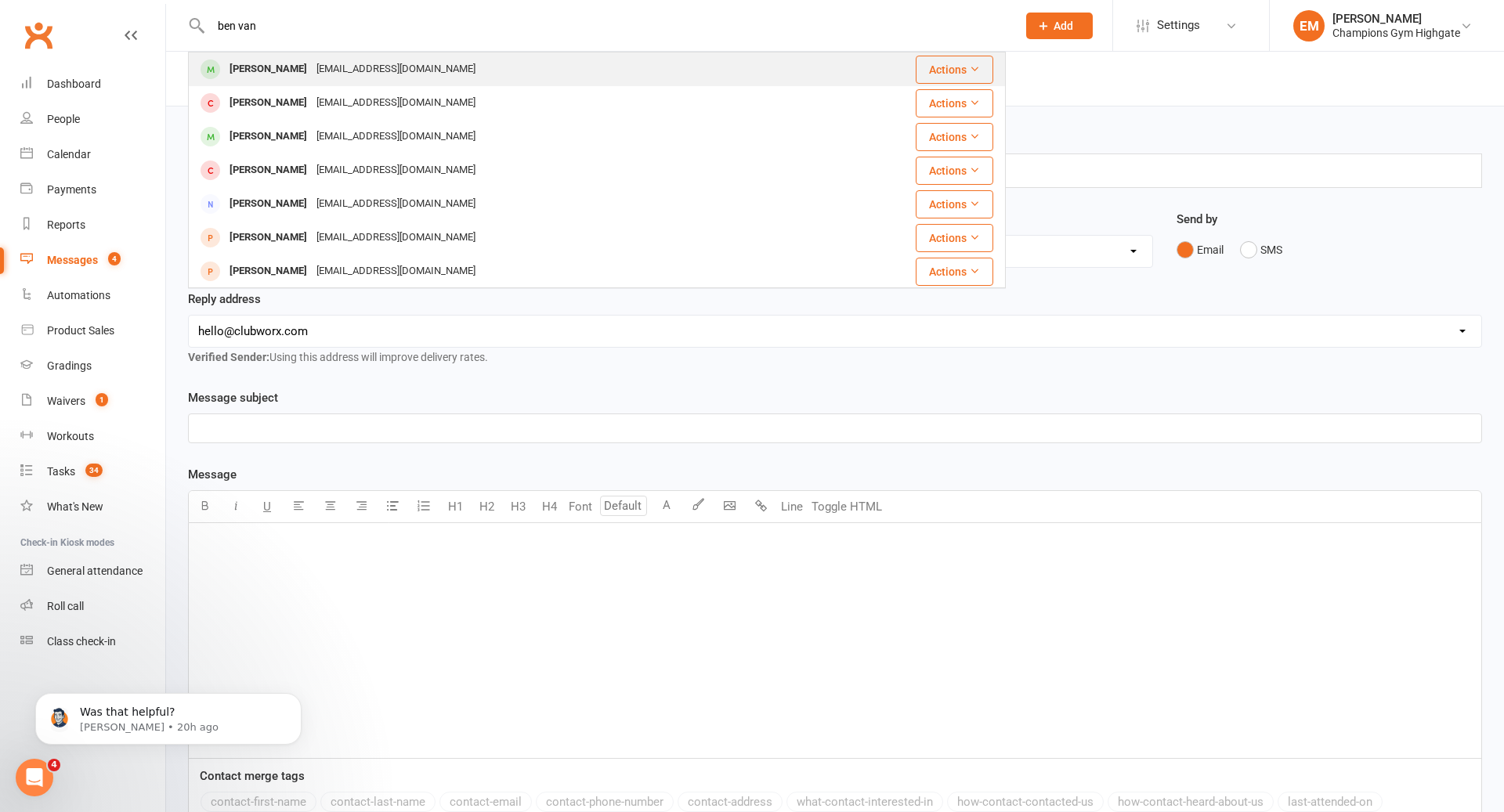
type input "ben van"
click at [415, 61] on div "[EMAIL_ADDRESS][DOMAIN_NAME]" at bounding box center [395, 69] width 168 height 23
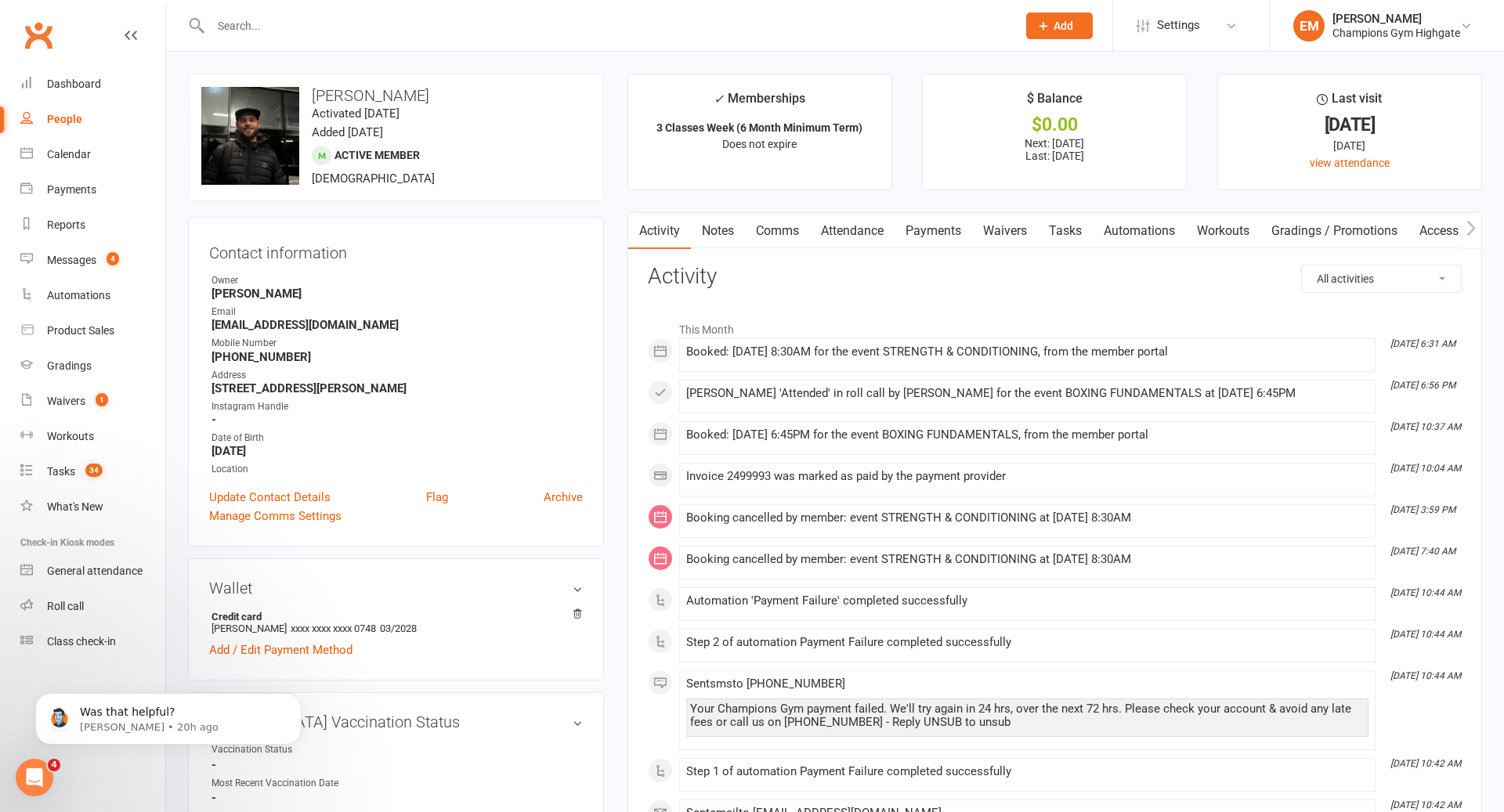
click at [698, 229] on link "Notes" at bounding box center [718, 230] width 54 height 36
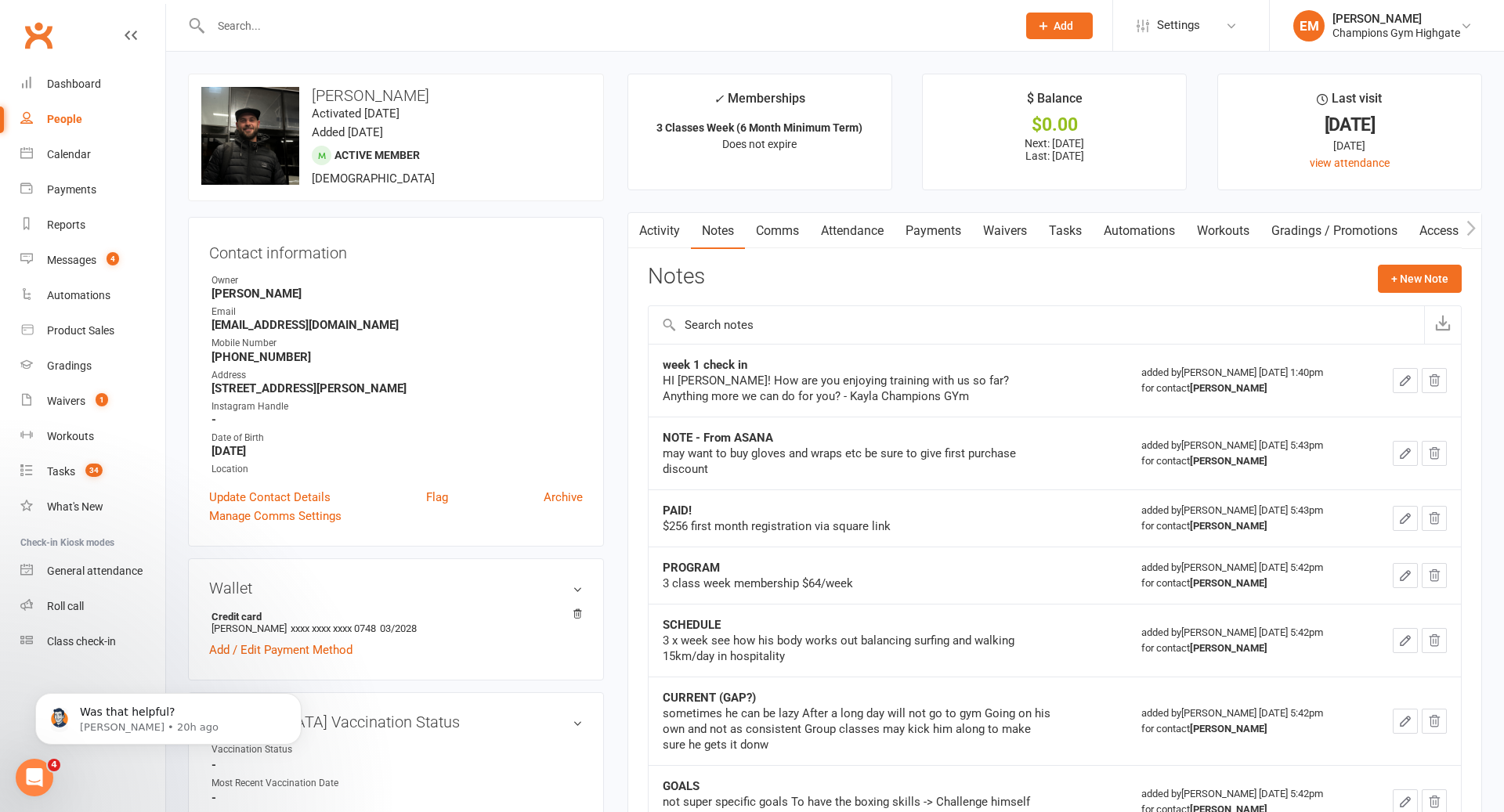
click at [649, 229] on link "Activity" at bounding box center [660, 230] width 62 height 36
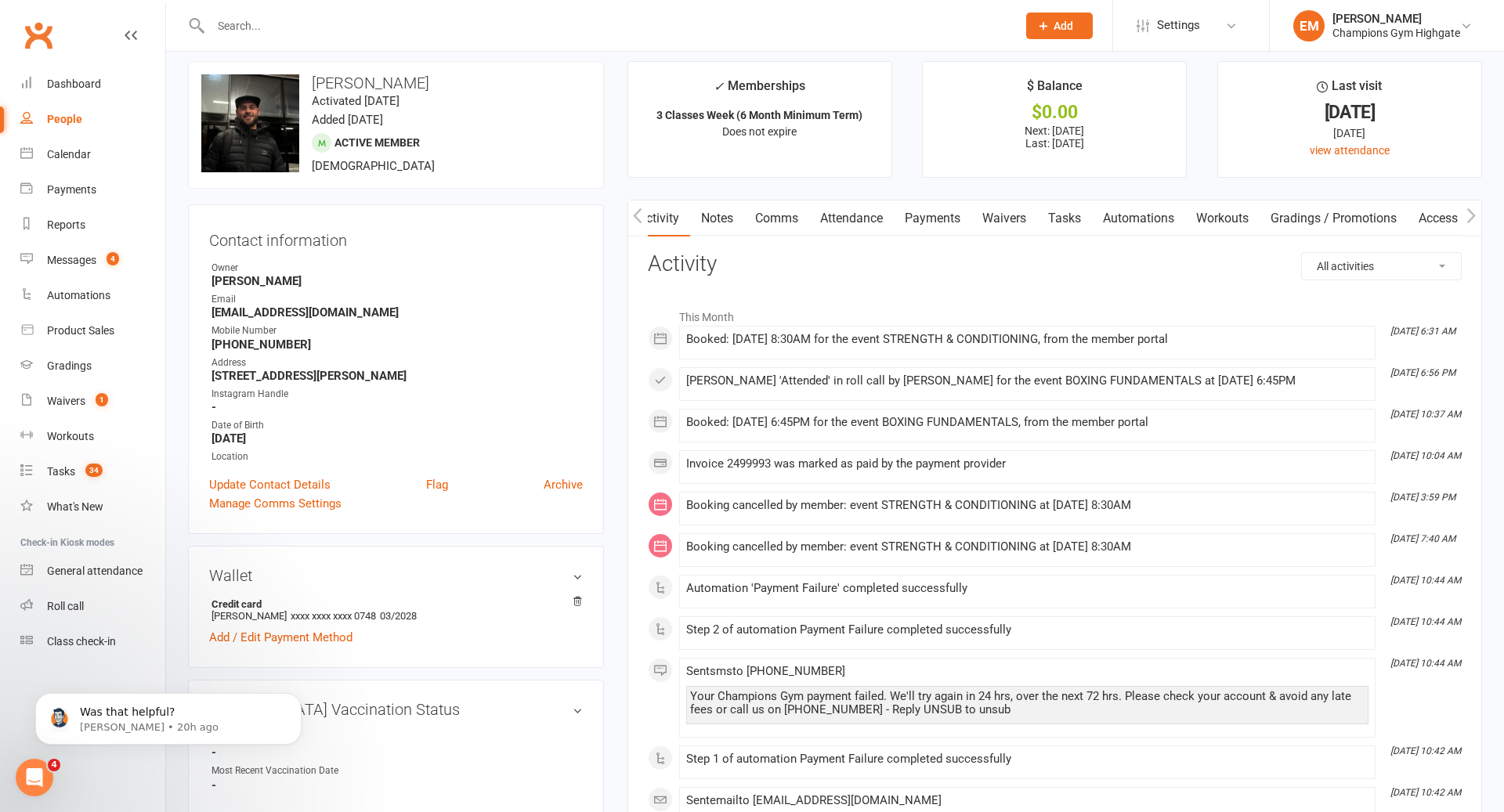
scroll to position [19, 0]
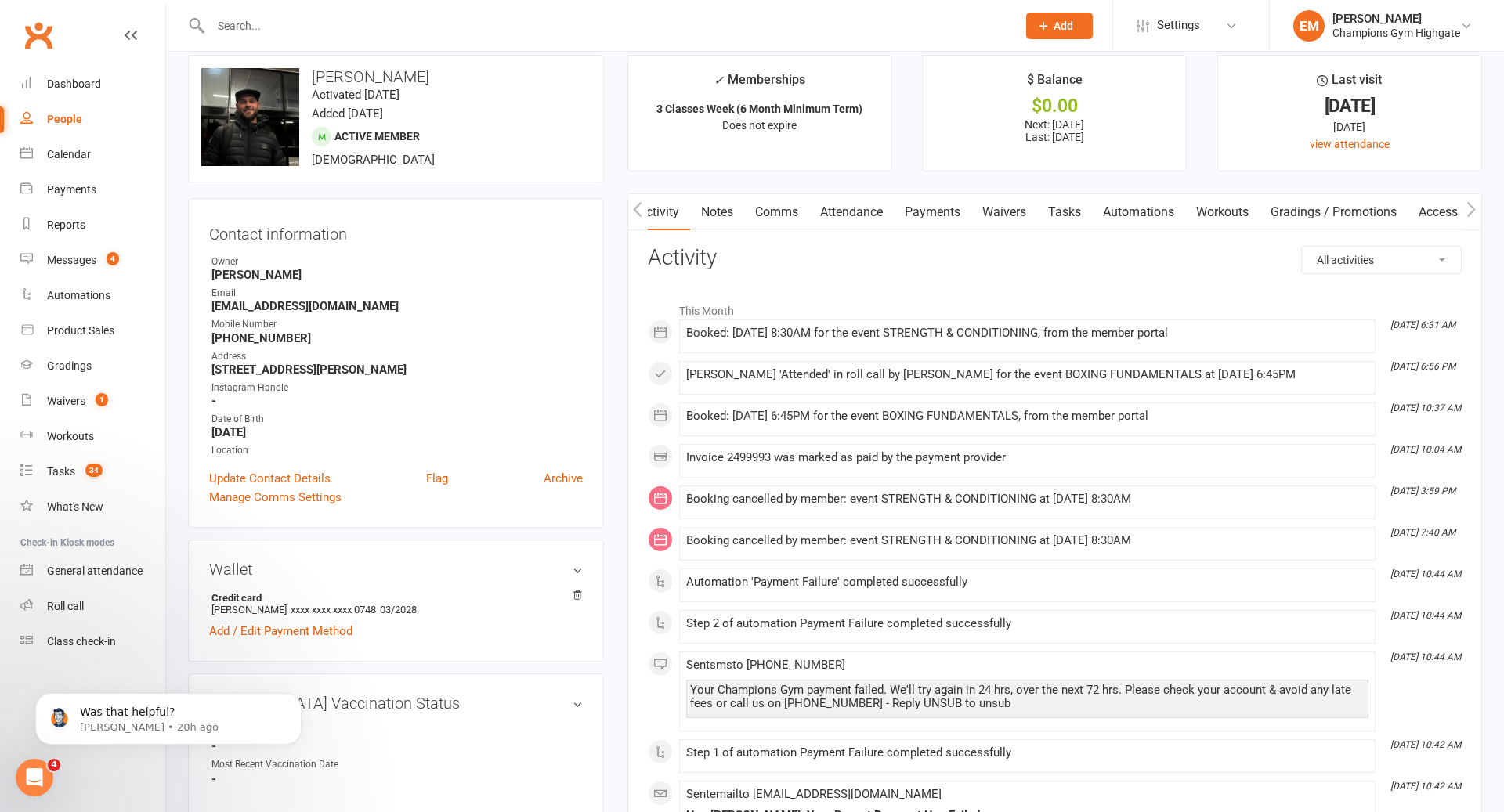
click at [752, 34] on input "text" at bounding box center [605, 26] width 800 height 22
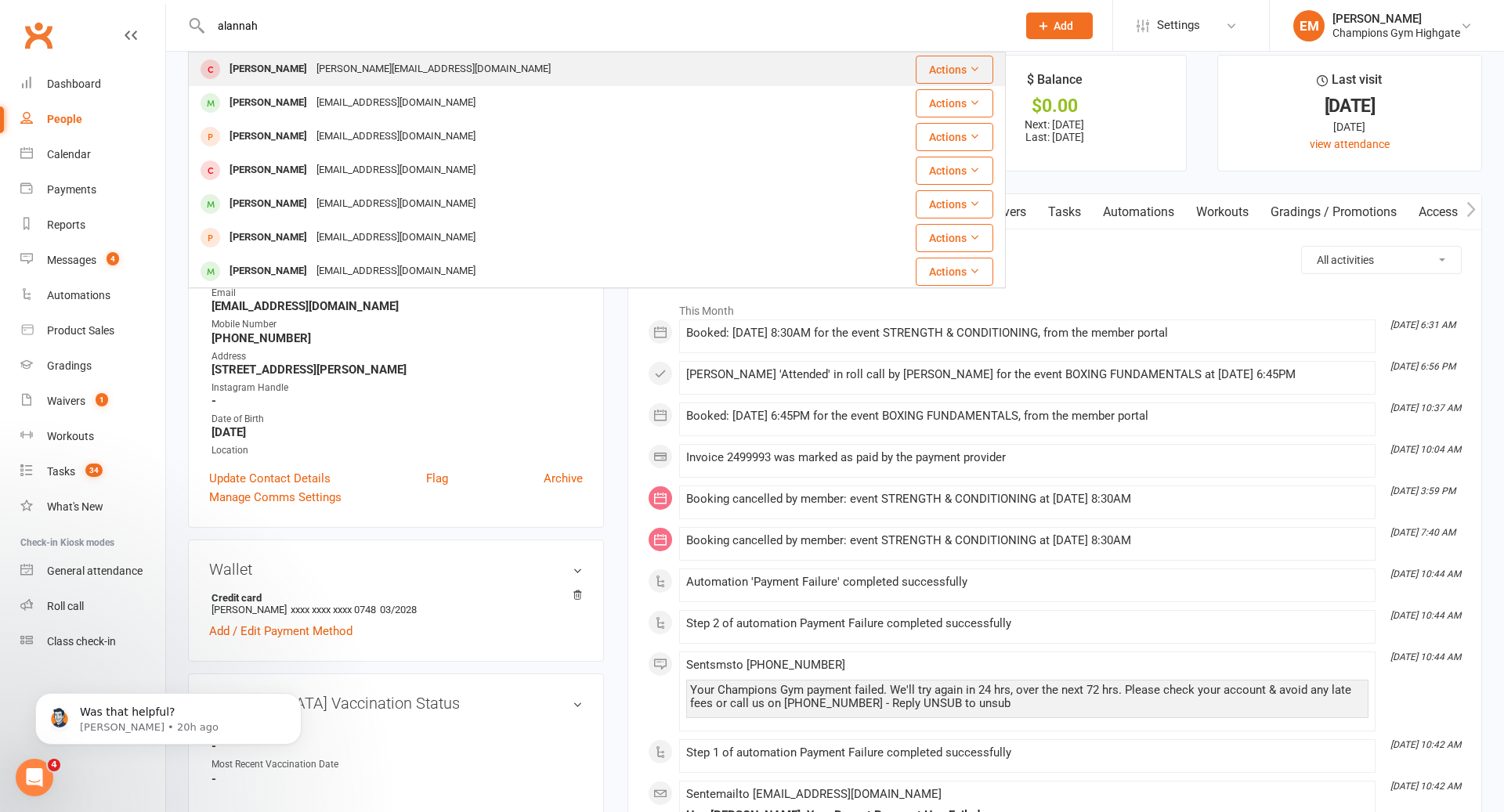
type input "alannah"
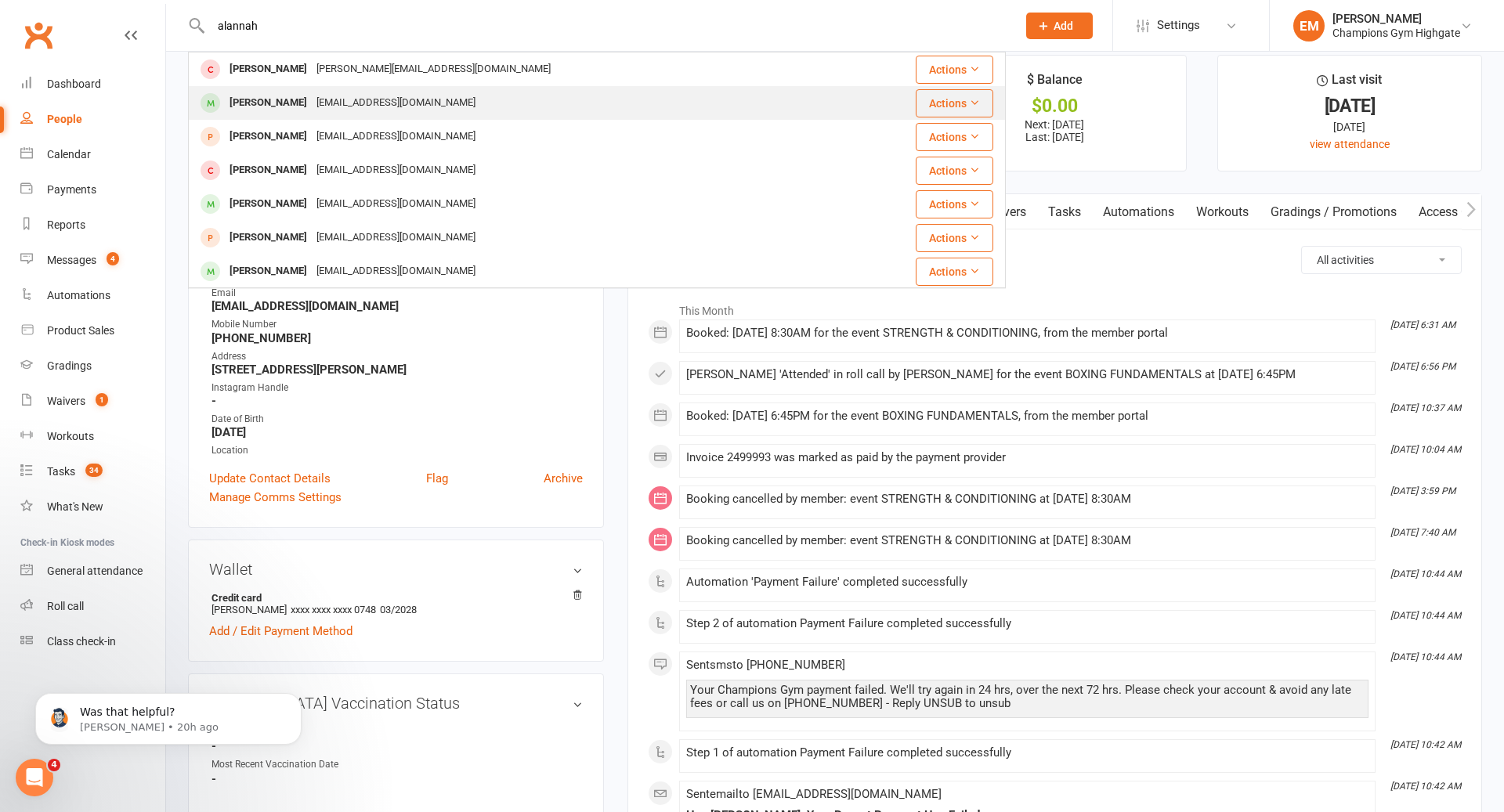
drag, startPoint x: 392, startPoint y: 63, endPoint x: 784, endPoint y: 109, distance: 394.7
click at [784, 109] on tbody "[PERSON_NAME] [PERSON_NAME][EMAIL_ADDRESS][DOMAIN_NAME] Actions [PERSON_NAME] […" at bounding box center [597, 355] width 816 height 606
click at [784, 109] on div "[PERSON_NAME] [EMAIL_ADDRESS][DOMAIN_NAME]" at bounding box center [517, 103] width 656 height 32
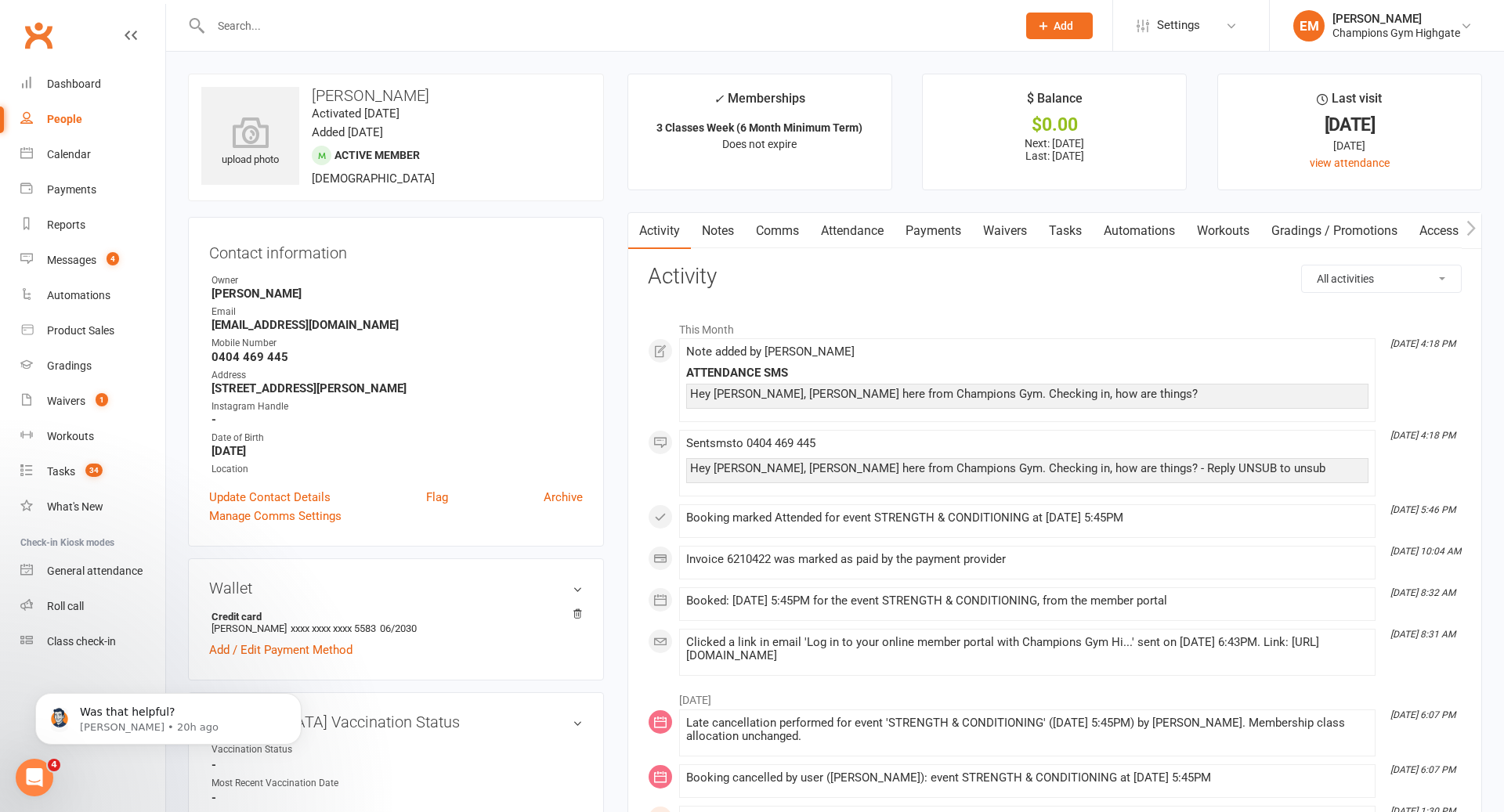
click at [588, 17] on input "text" at bounding box center [605, 26] width 800 height 22
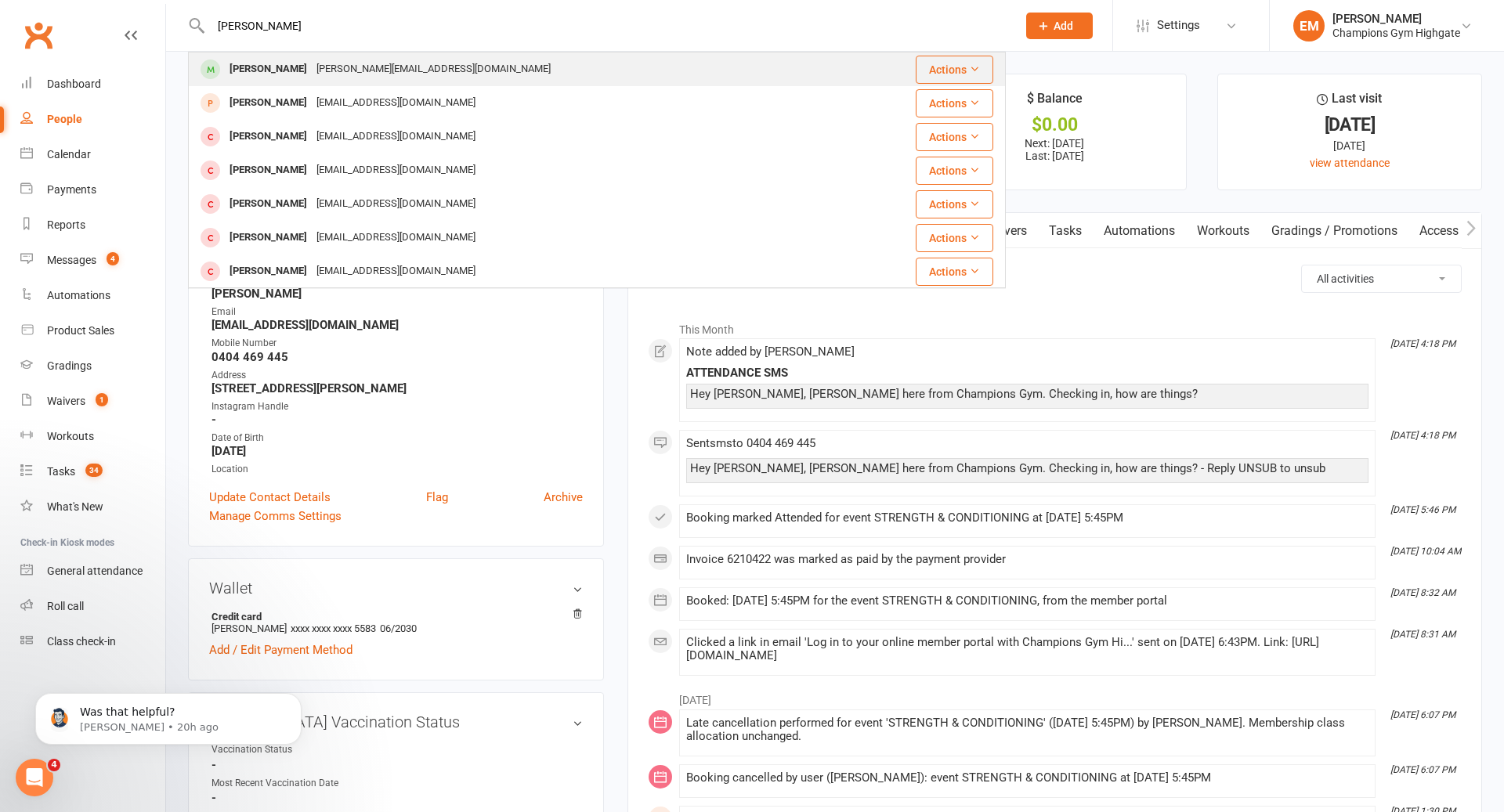
type input "[PERSON_NAME]"
click at [486, 73] on div "[PERSON_NAME] [PERSON_NAME][EMAIL_ADDRESS][DOMAIN_NAME]" at bounding box center [517, 69] width 656 height 32
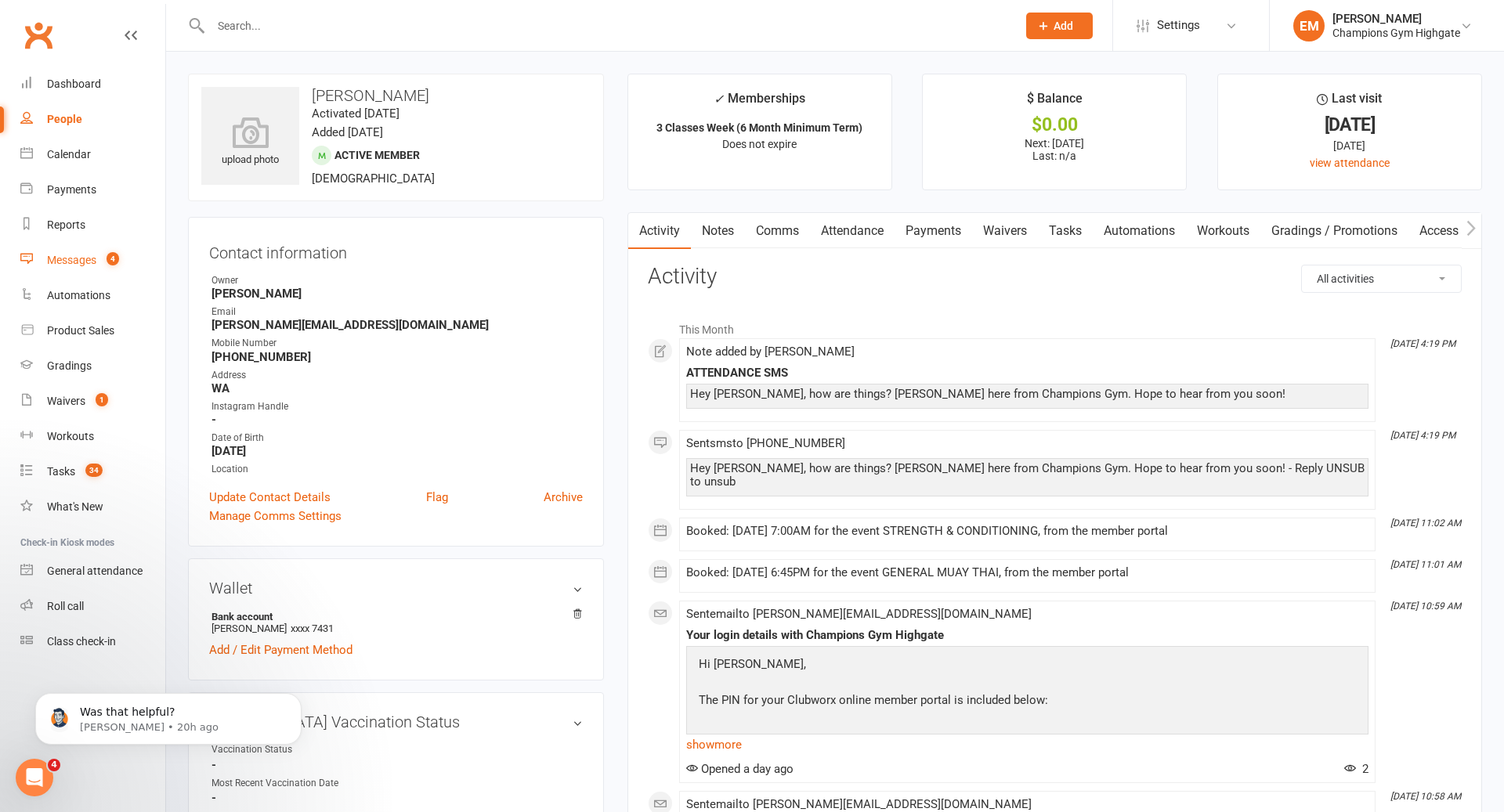
click at [80, 264] on div "Messages" at bounding box center [72, 260] width 49 height 13
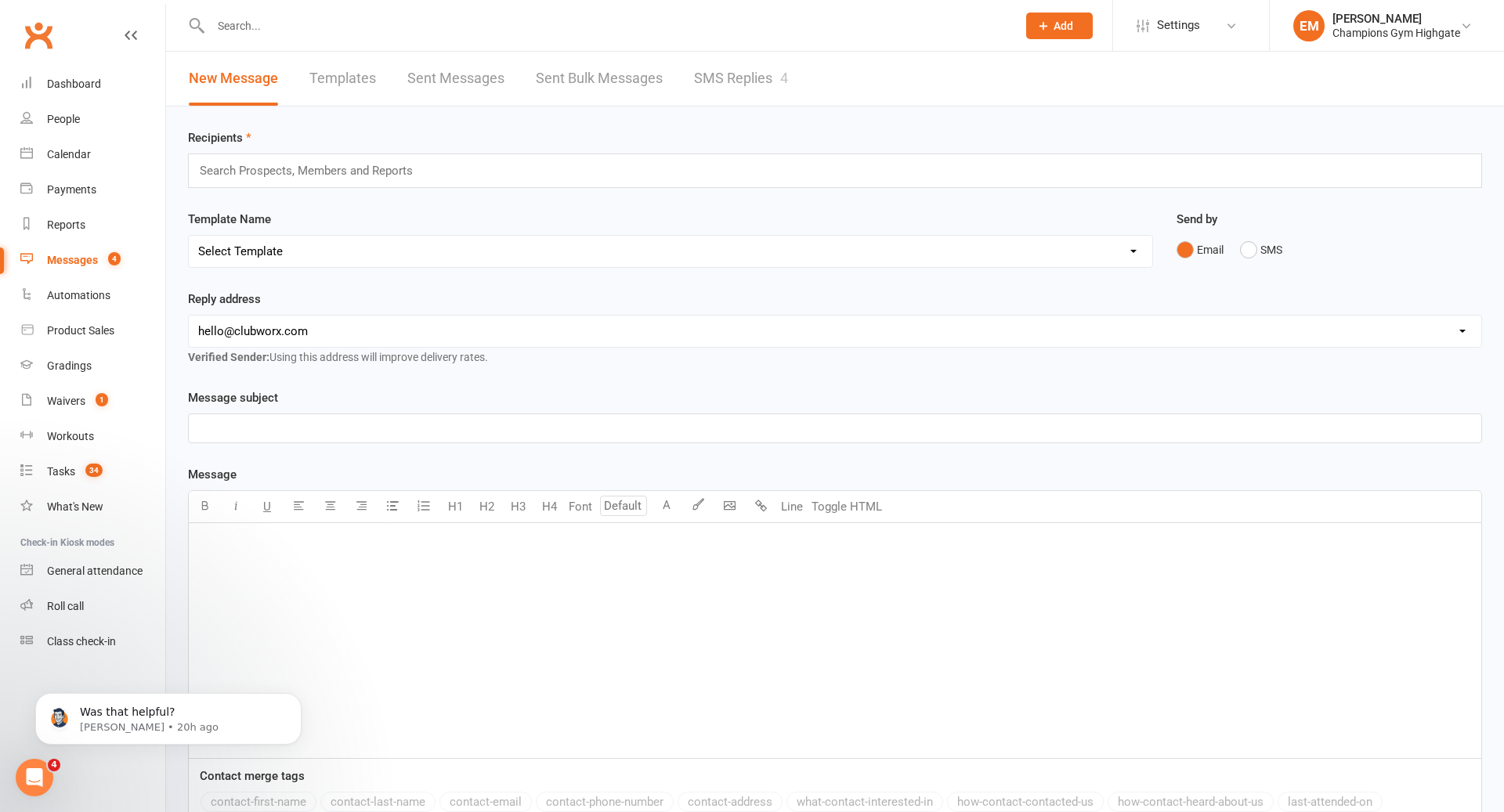
click at [736, 80] on link "SMS Replies 4" at bounding box center [741, 78] width 94 height 54
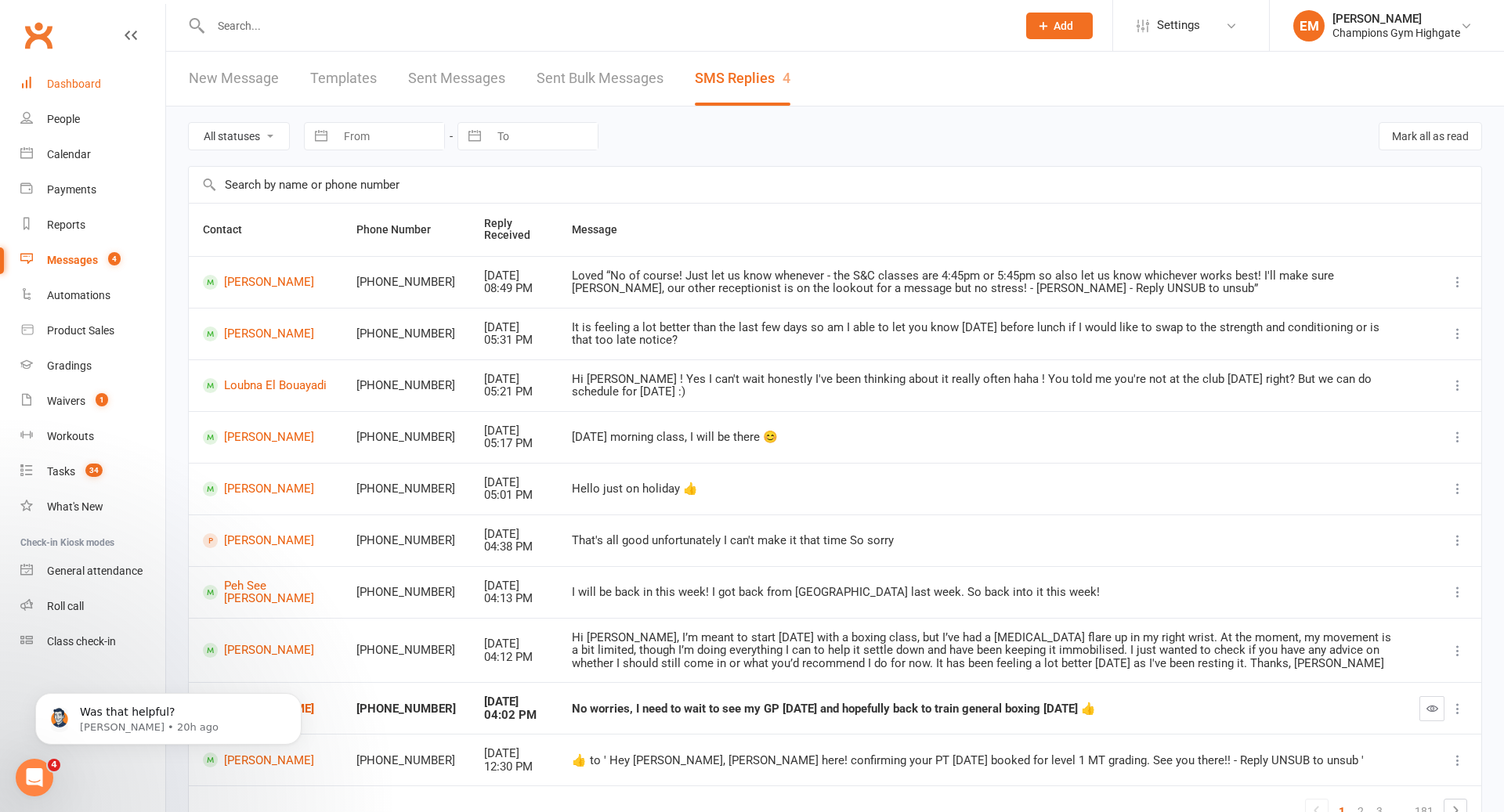
click at [76, 77] on link "Dashboard" at bounding box center [93, 84] width 145 height 35
